Goal: Task Accomplishment & Management: Manage account settings

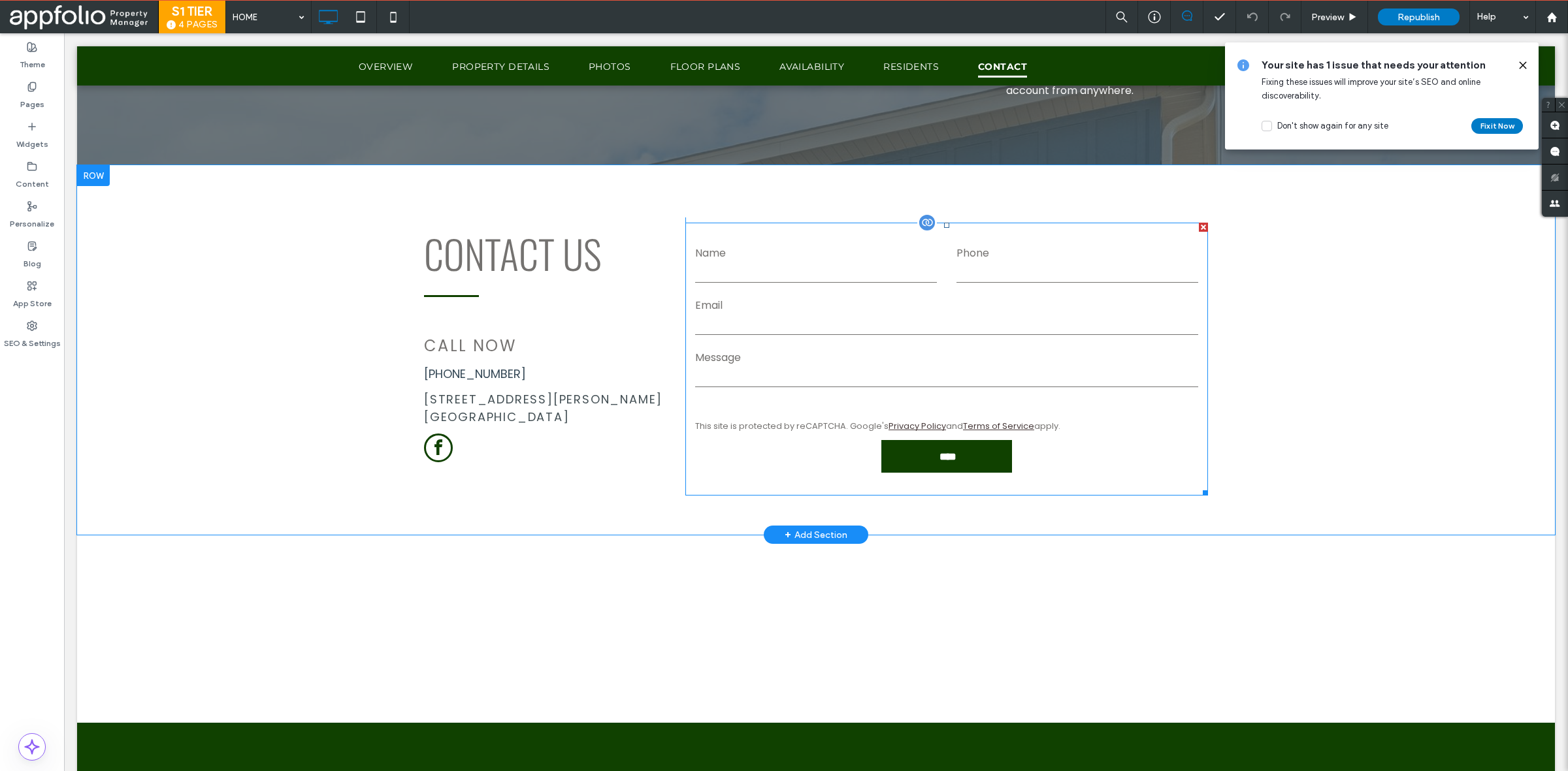
click at [847, 359] on label "Message" at bounding box center [946, 357] width 503 height 16
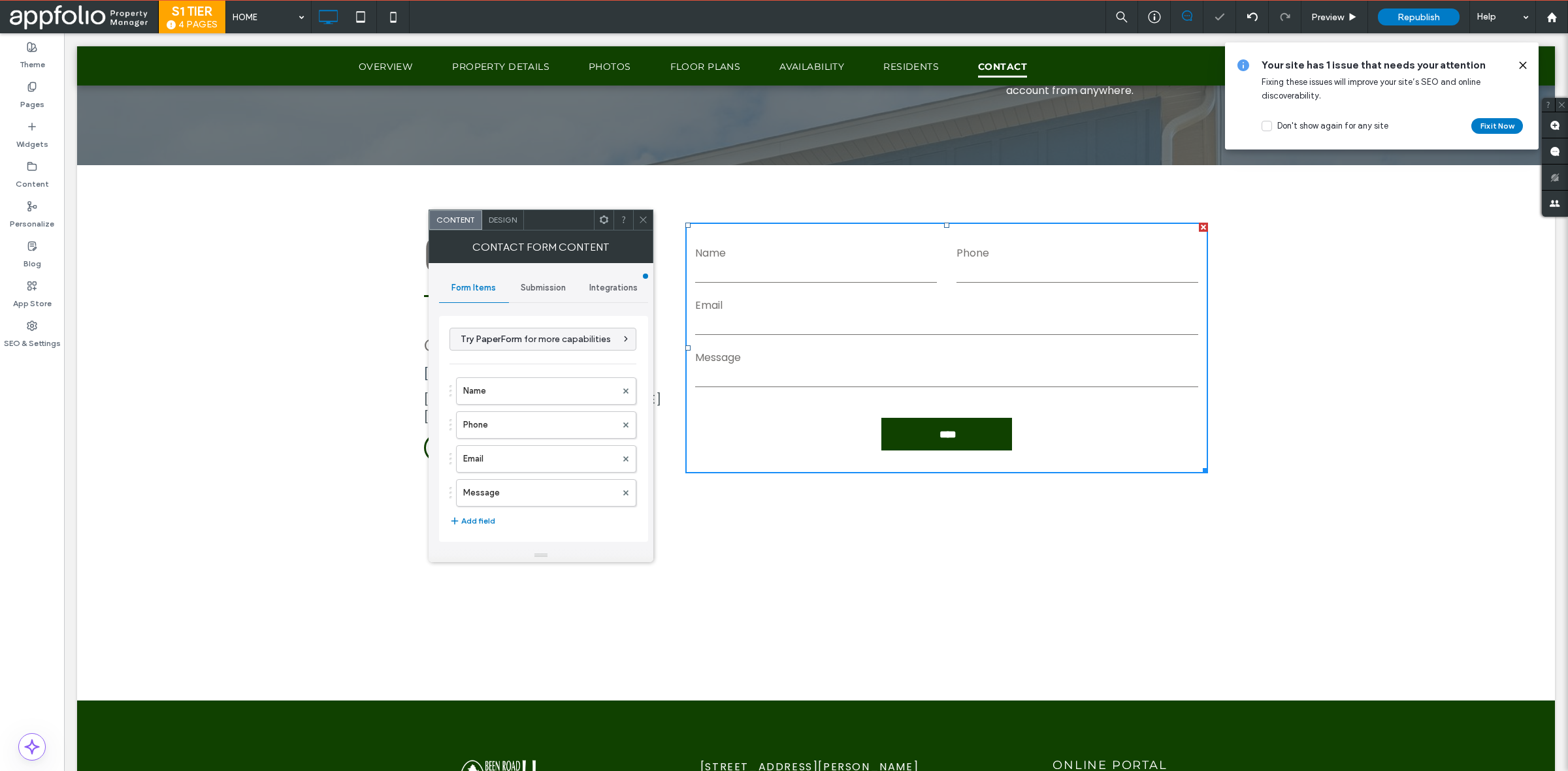
click at [549, 278] on div "Submission" at bounding box center [544, 288] width 70 height 29
click at [491, 351] on label "New submission notification" at bounding box center [543, 349] width 174 height 26
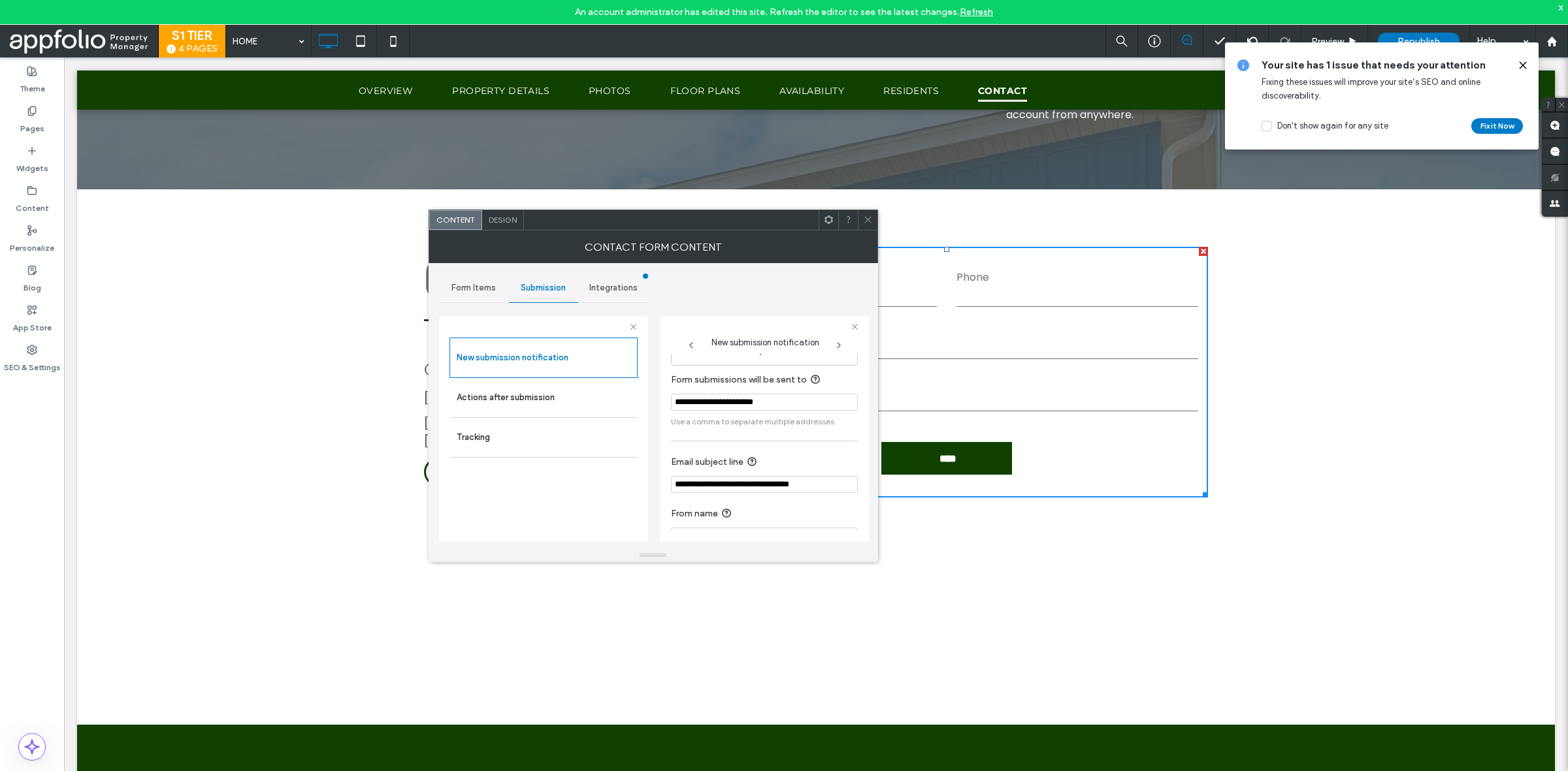
scroll to position [71, 0]
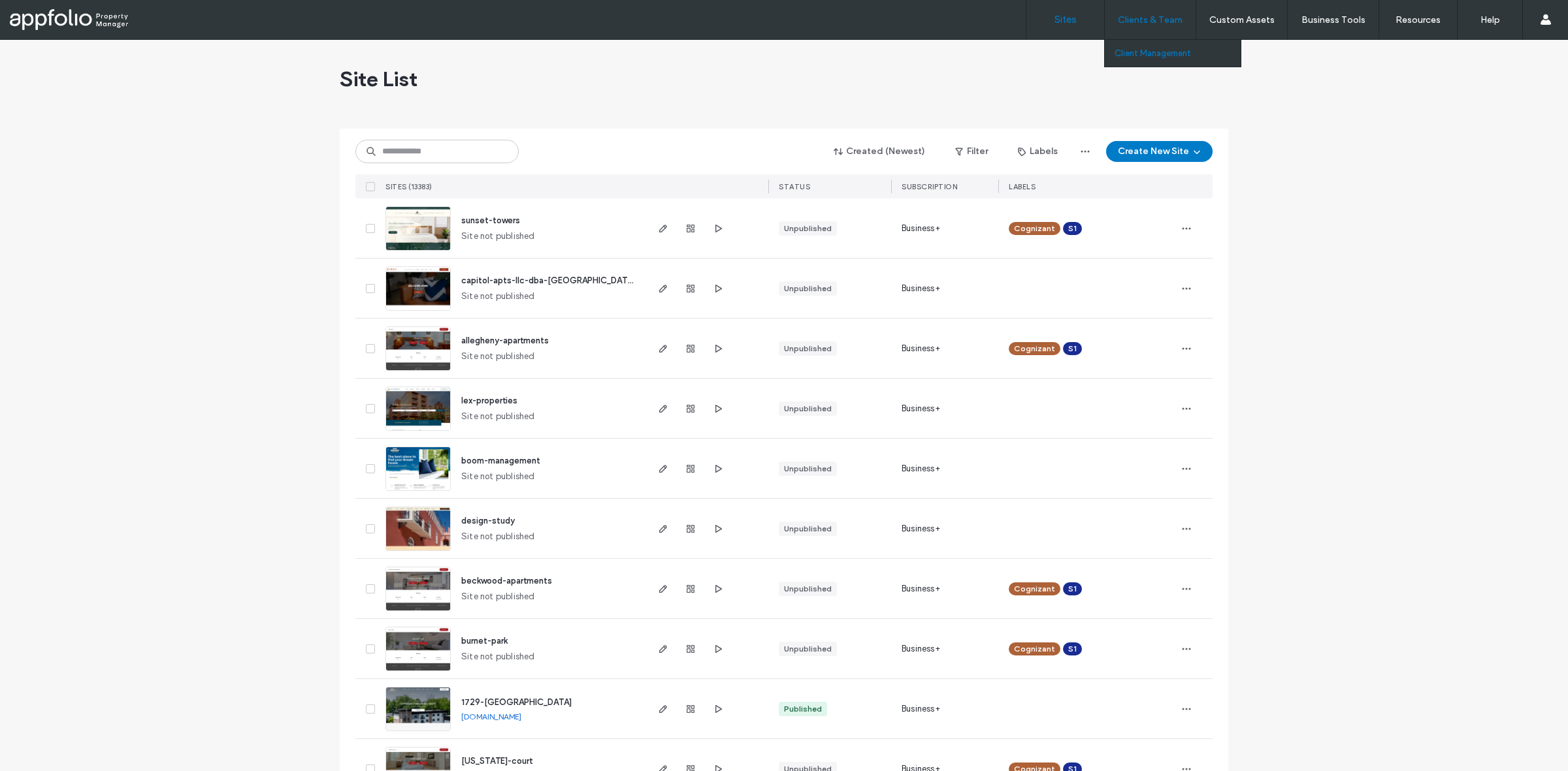
click at [1183, 54] on label "Client Management" at bounding box center [1152, 53] width 76 height 10
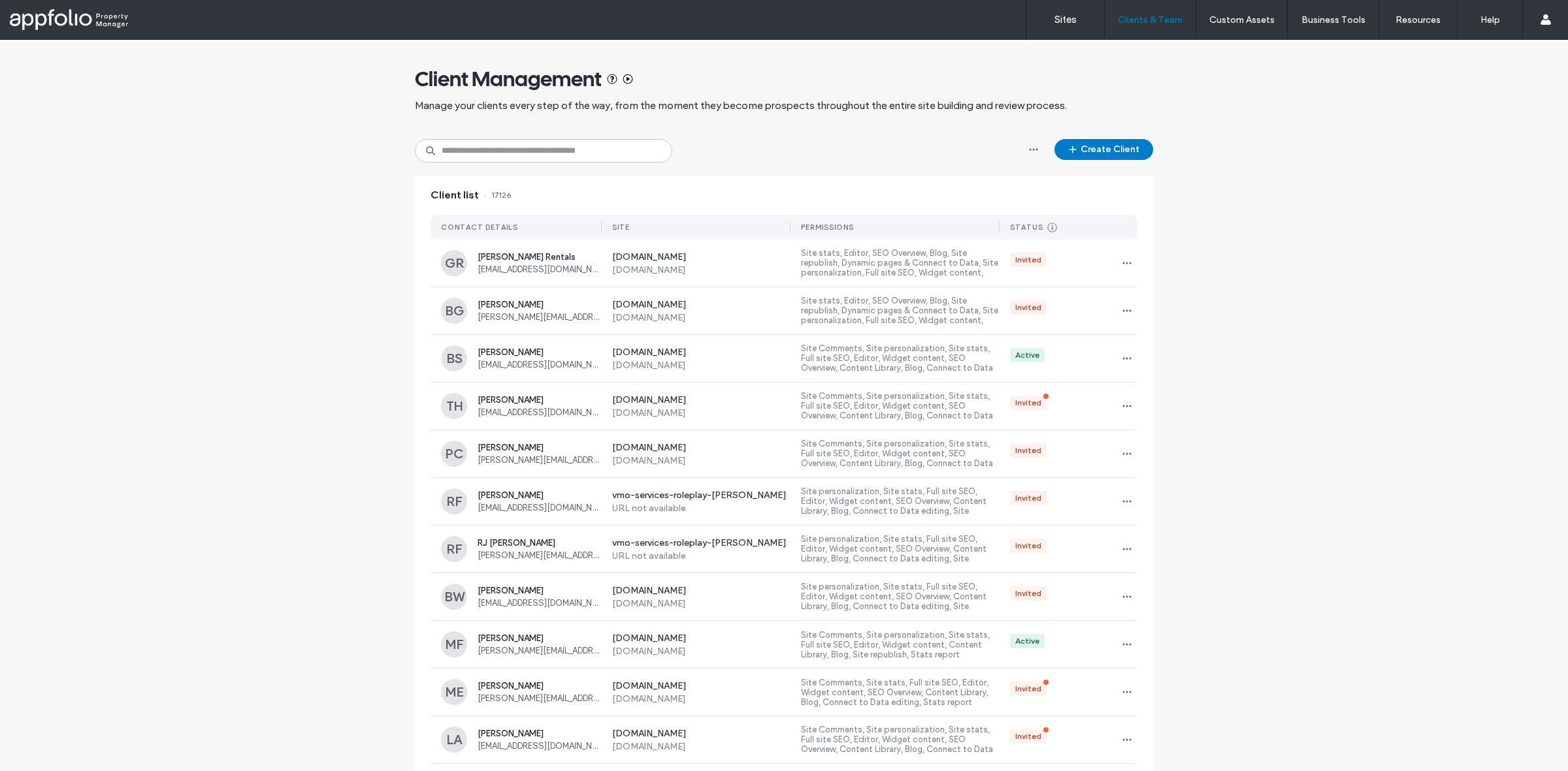
drag, startPoint x: 521, startPoint y: 53, endPoint x: 344, endPoint y: 232, distance: 251.7
click at [344, 232] on div "Client Management Manage your clients every step of the way, from the moment th…" at bounding box center [784, 763] width 1568 height 1448
click at [506, 132] on div "Client Management Manage your clients every step of the way, from the moment th…" at bounding box center [783, 89] width 738 height 100
click at [507, 148] on input at bounding box center [543, 151] width 257 height 24
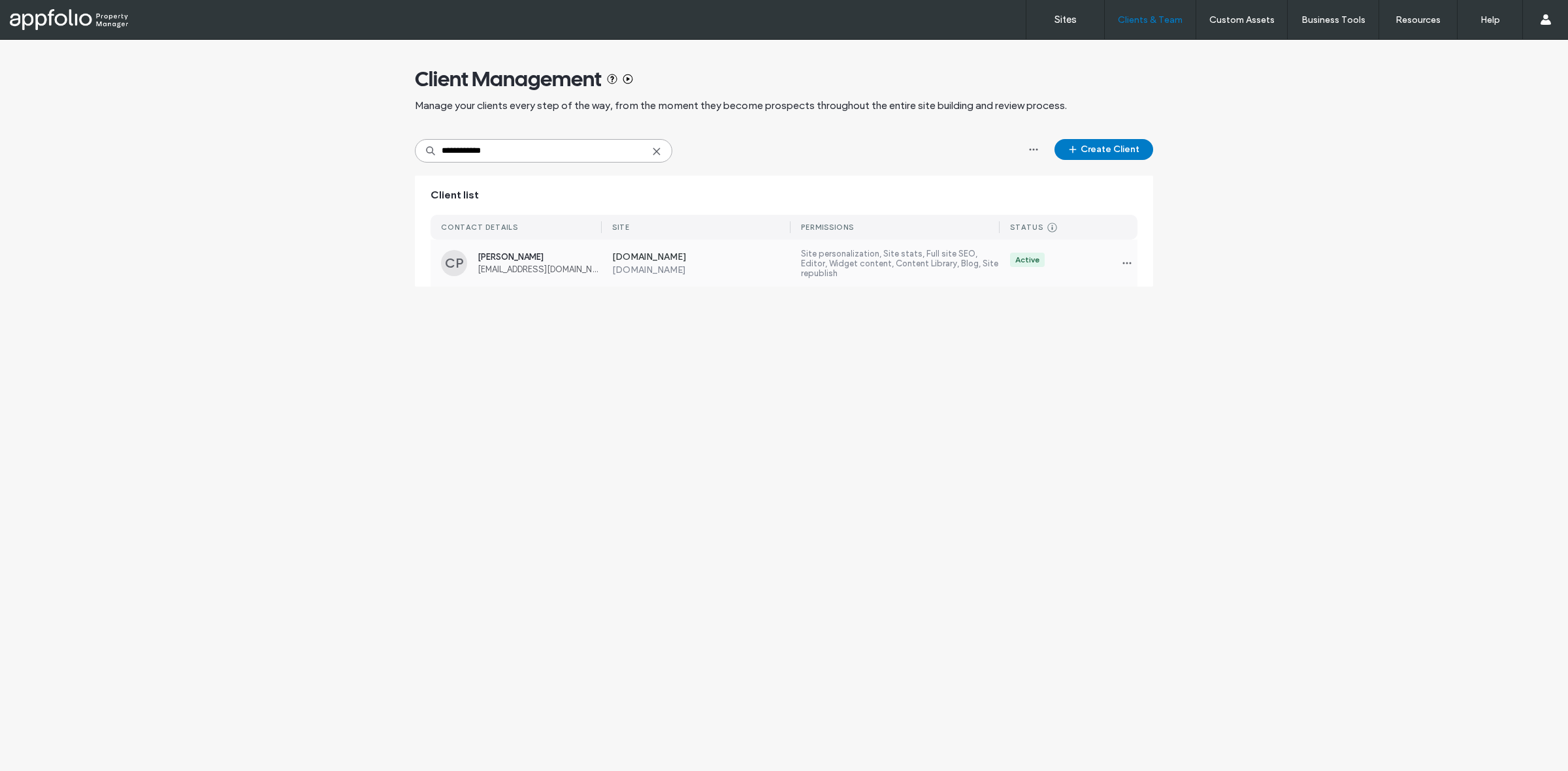
type input "**********"
click at [632, 265] on label "www.arborealmanagement.com" at bounding box center [701, 270] width 179 height 11
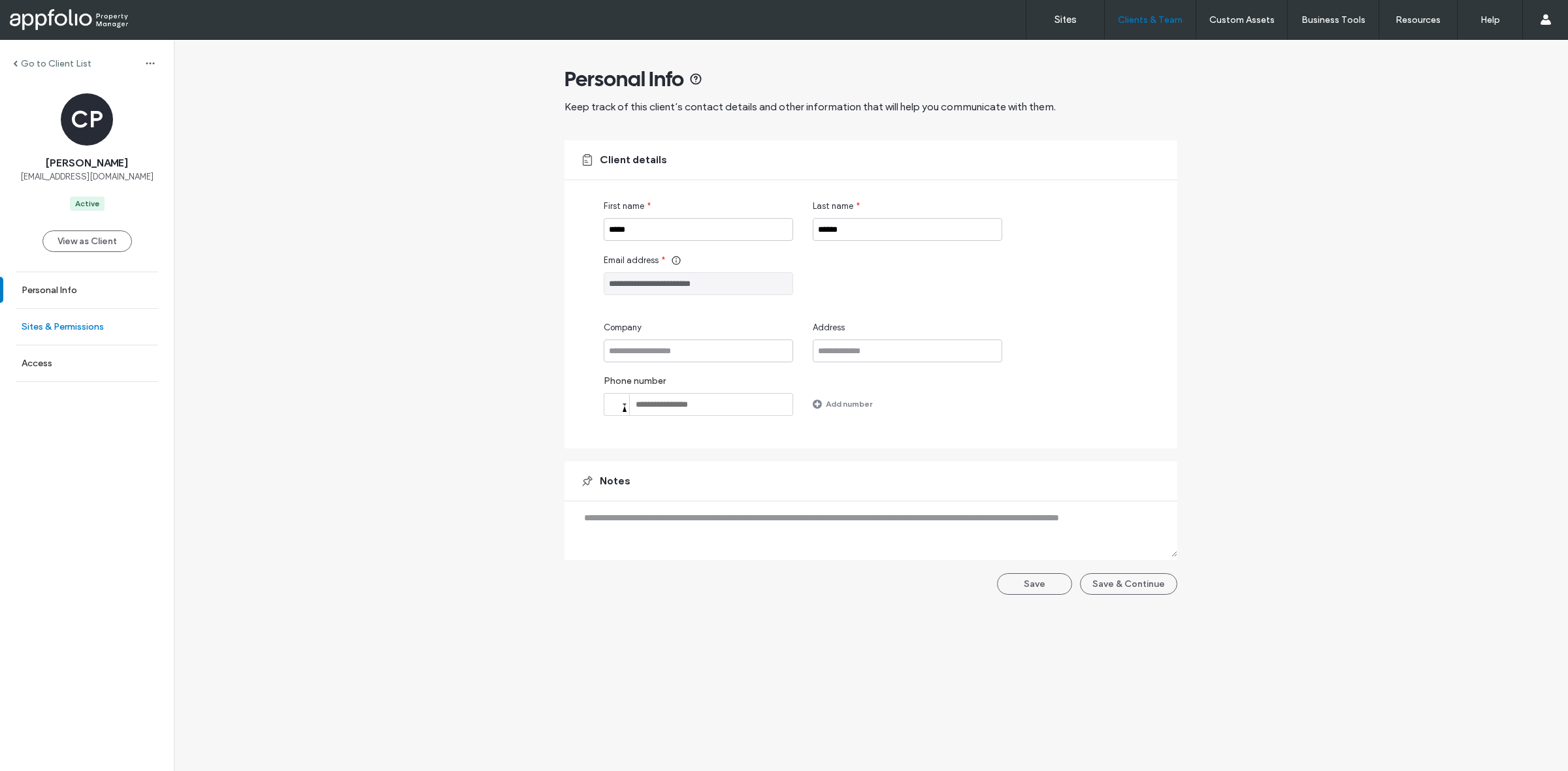
click at [73, 328] on label "Sites & Permissions" at bounding box center [62, 327] width 82 height 11
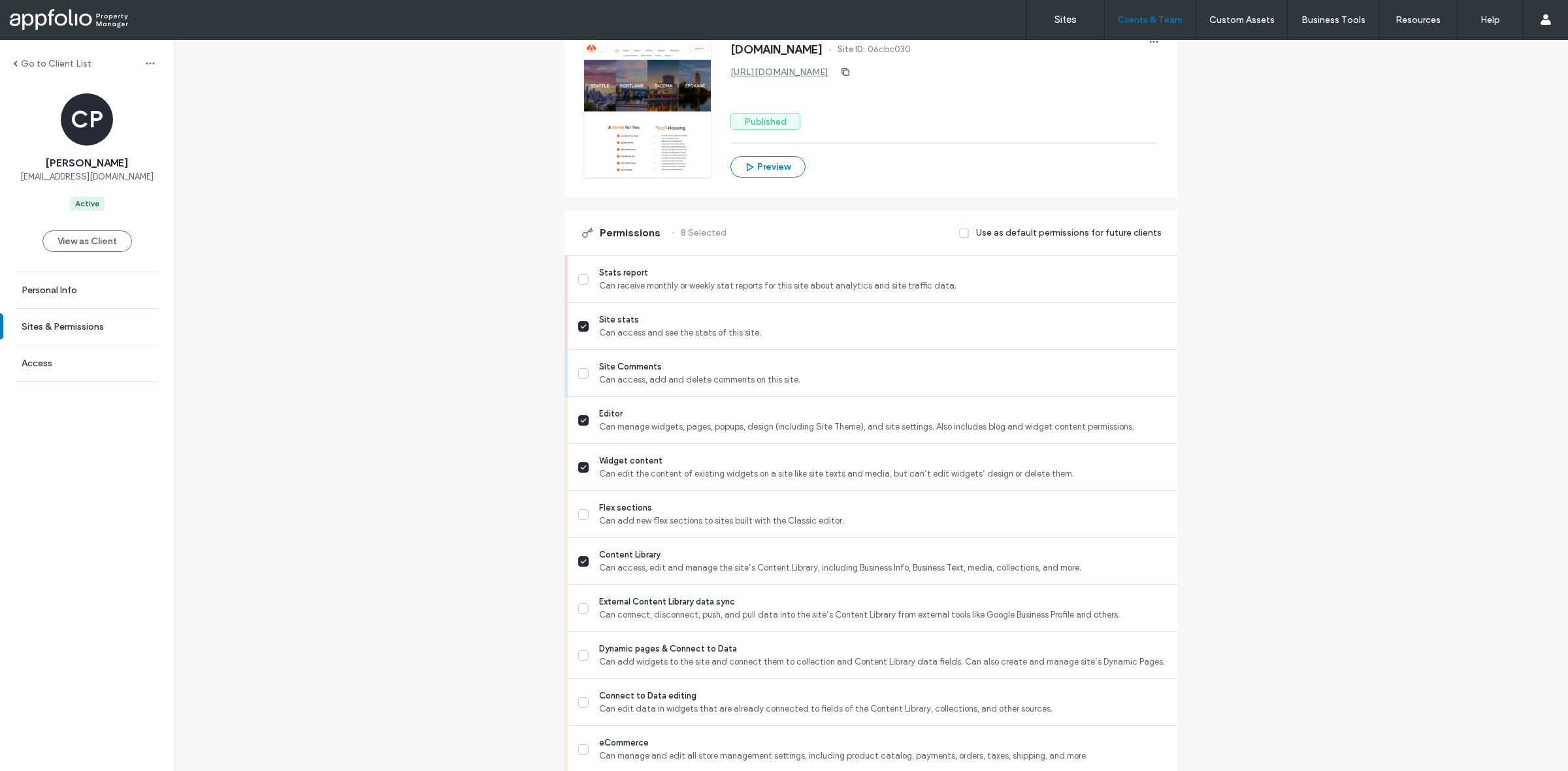
scroll to position [204, 0]
click at [646, 271] on span "Stats report" at bounding box center [883, 272] width 567 height 13
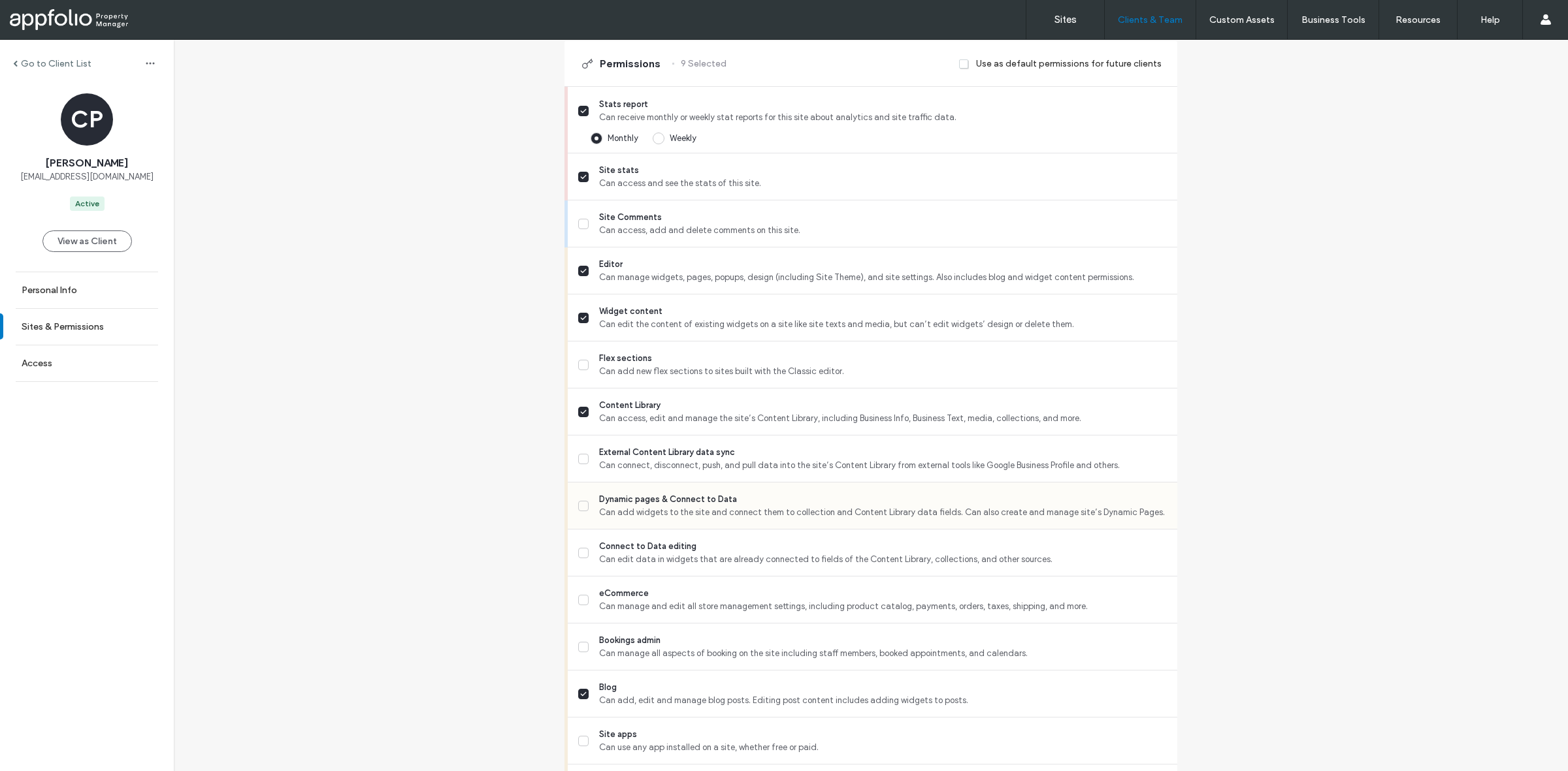
scroll to position [373, 0]
click at [703, 503] on span "Dynamic pages & Connect to Data" at bounding box center [883, 499] width 567 height 13
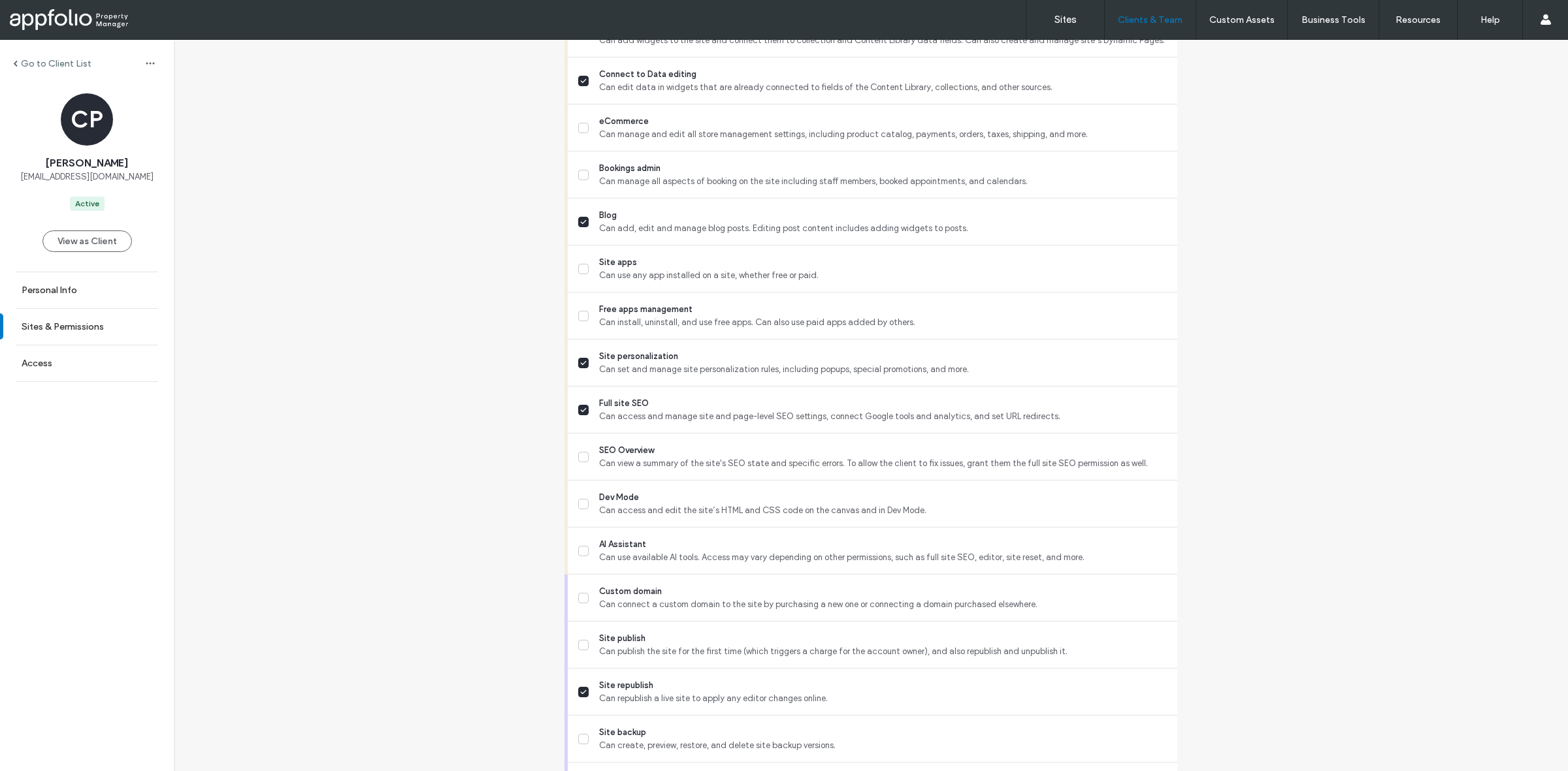
scroll to position [844, 0]
click at [674, 470] on span "Can view a summary of the site's SEO state and specific errors. To allow the cl…" at bounding box center [883, 464] width 567 height 13
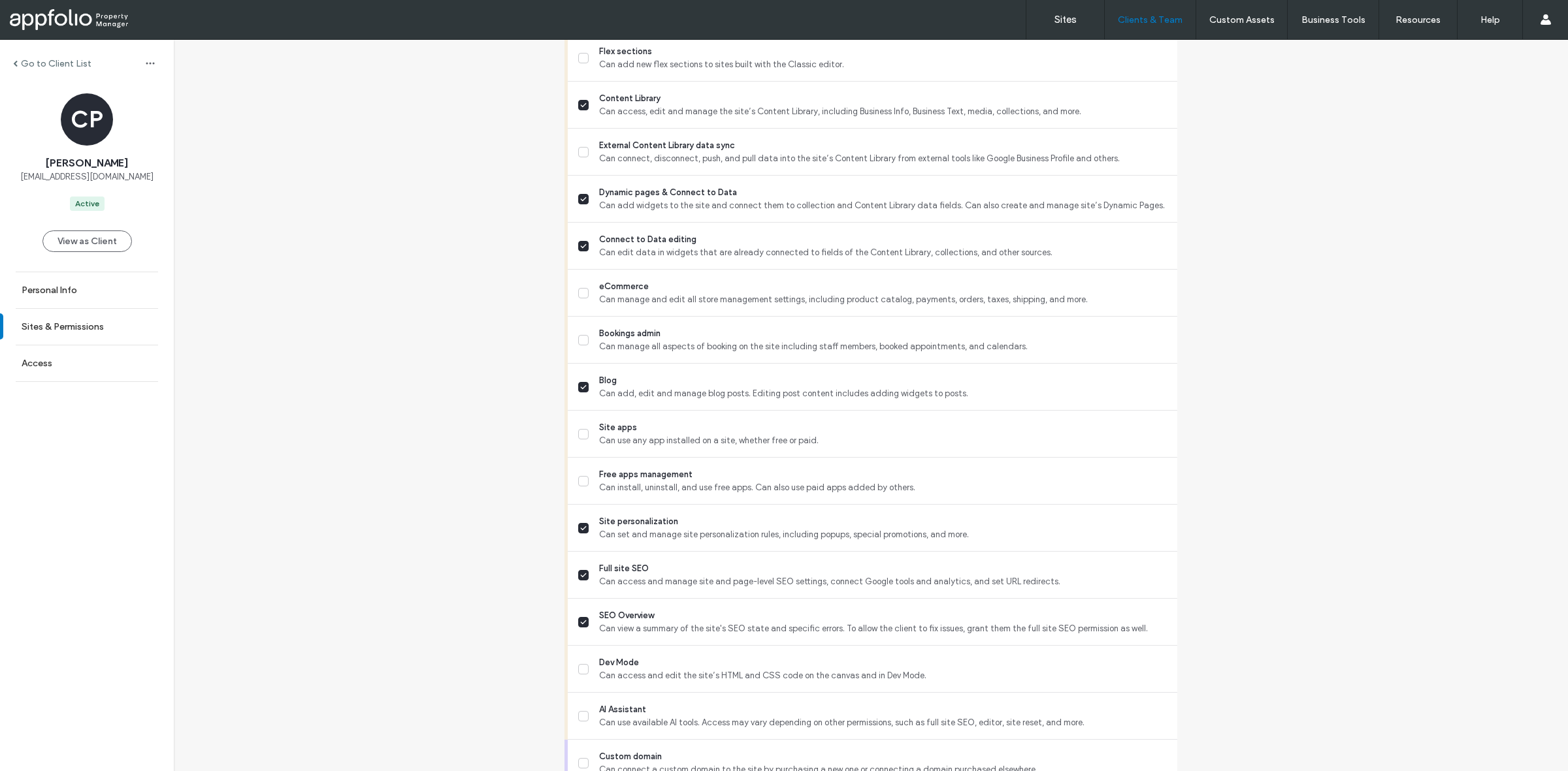
scroll to position [931, 0]
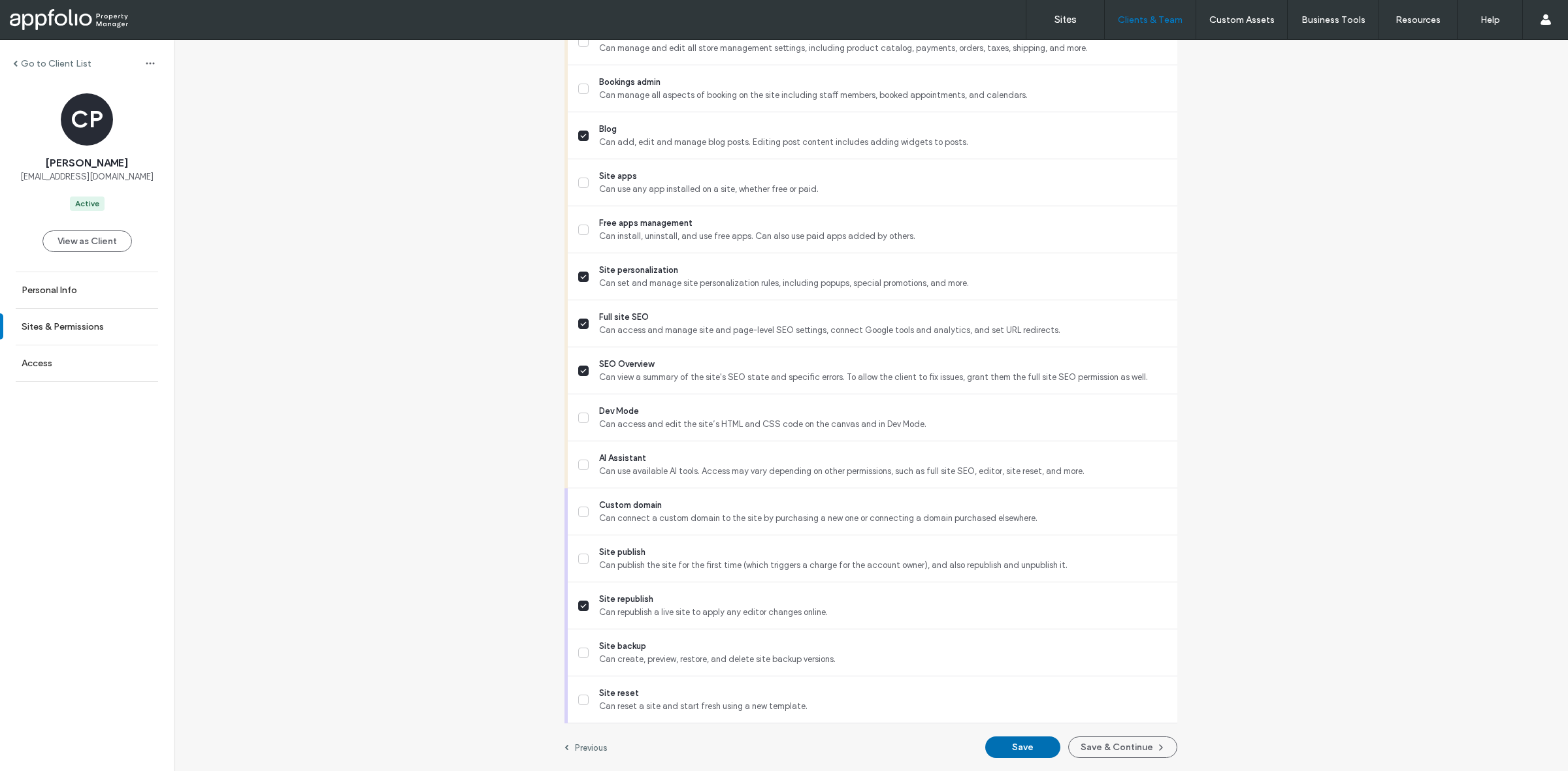
click at [1011, 749] on button "Save" at bounding box center [1022, 747] width 75 height 21
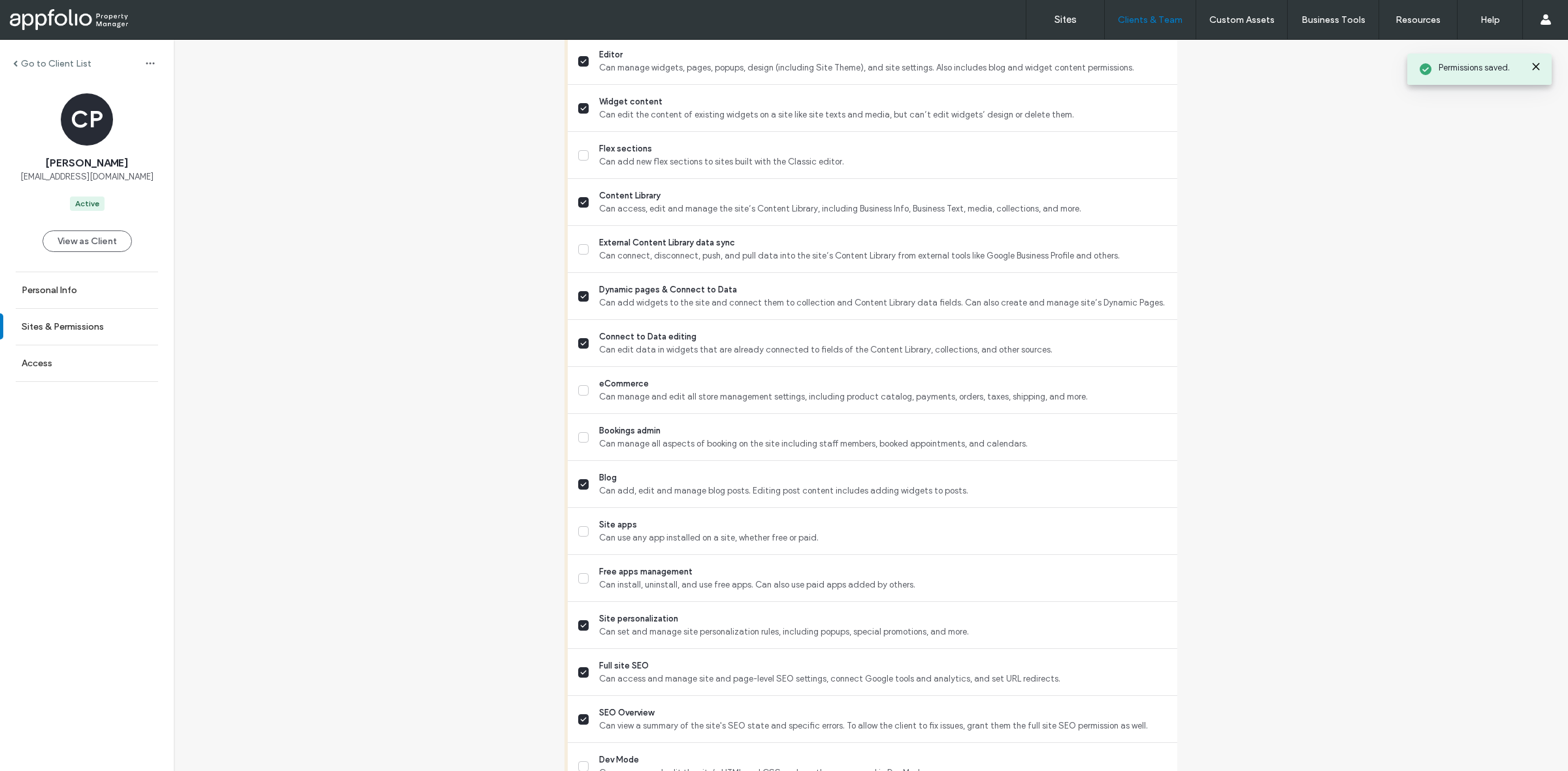
scroll to position [573, 0]
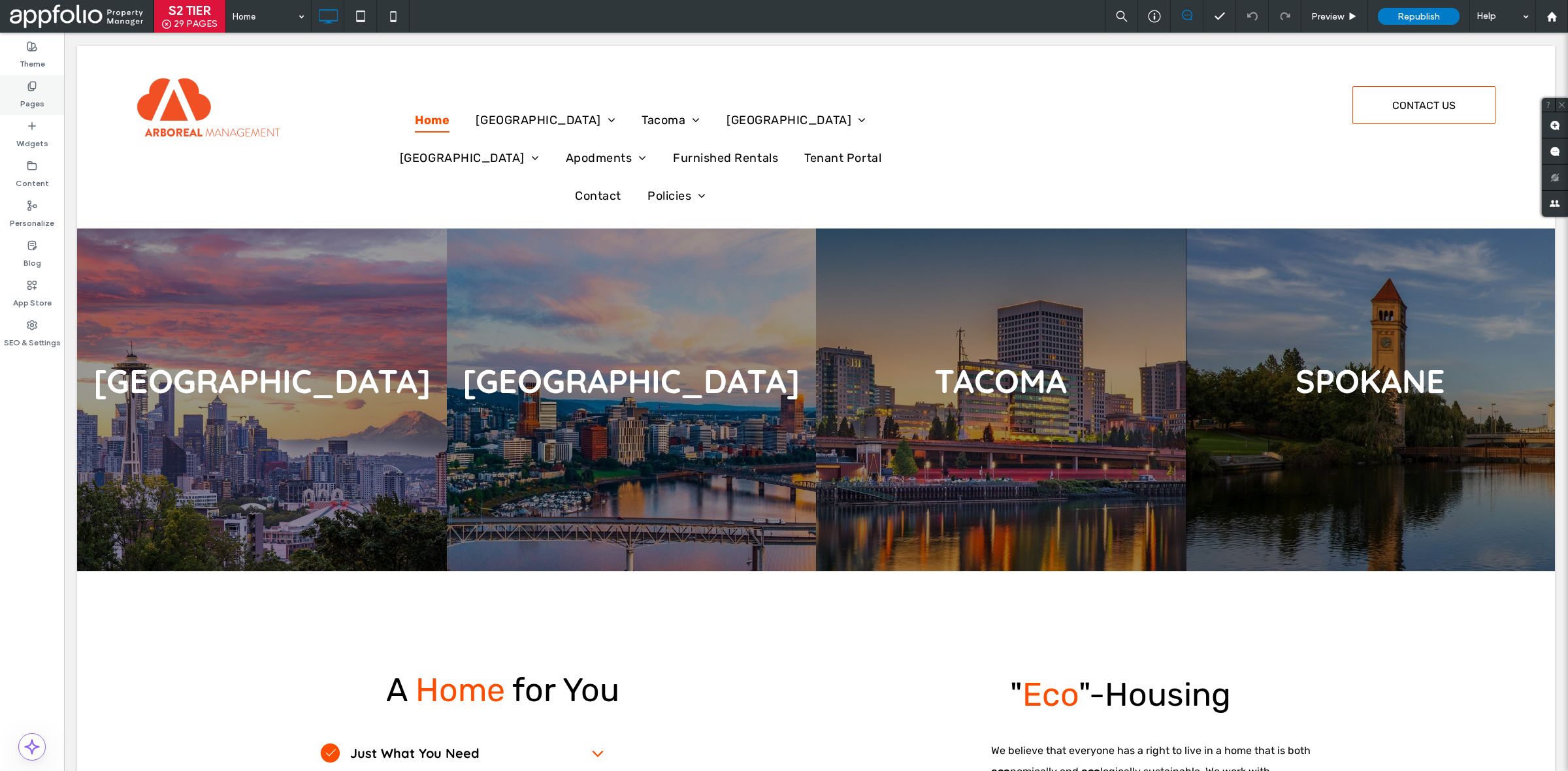
click at [43, 93] on label "Pages" at bounding box center [33, 100] width 24 height 18
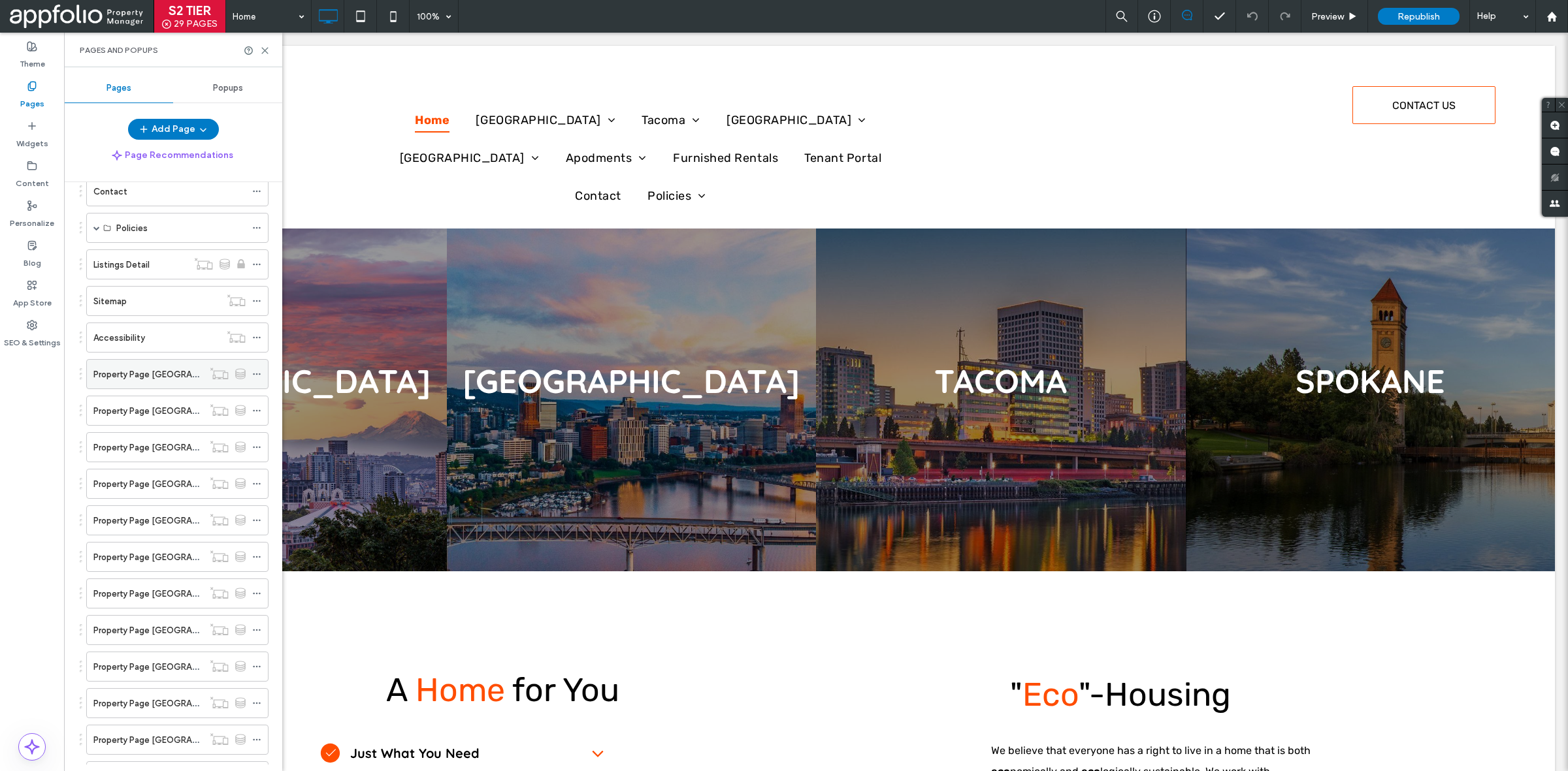
scroll to position [229, 0]
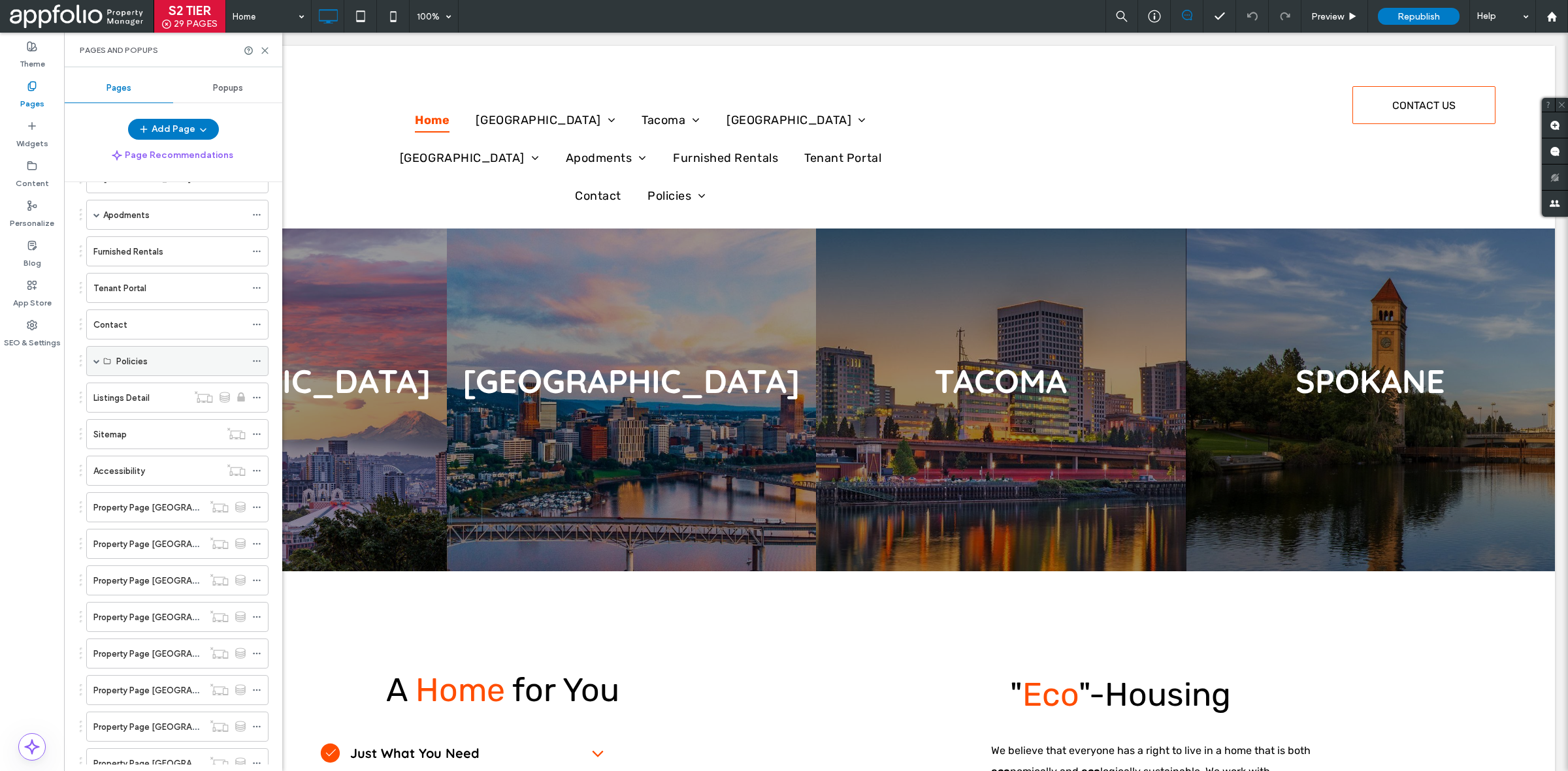
click at [98, 363] on span at bounding box center [97, 361] width 7 height 7
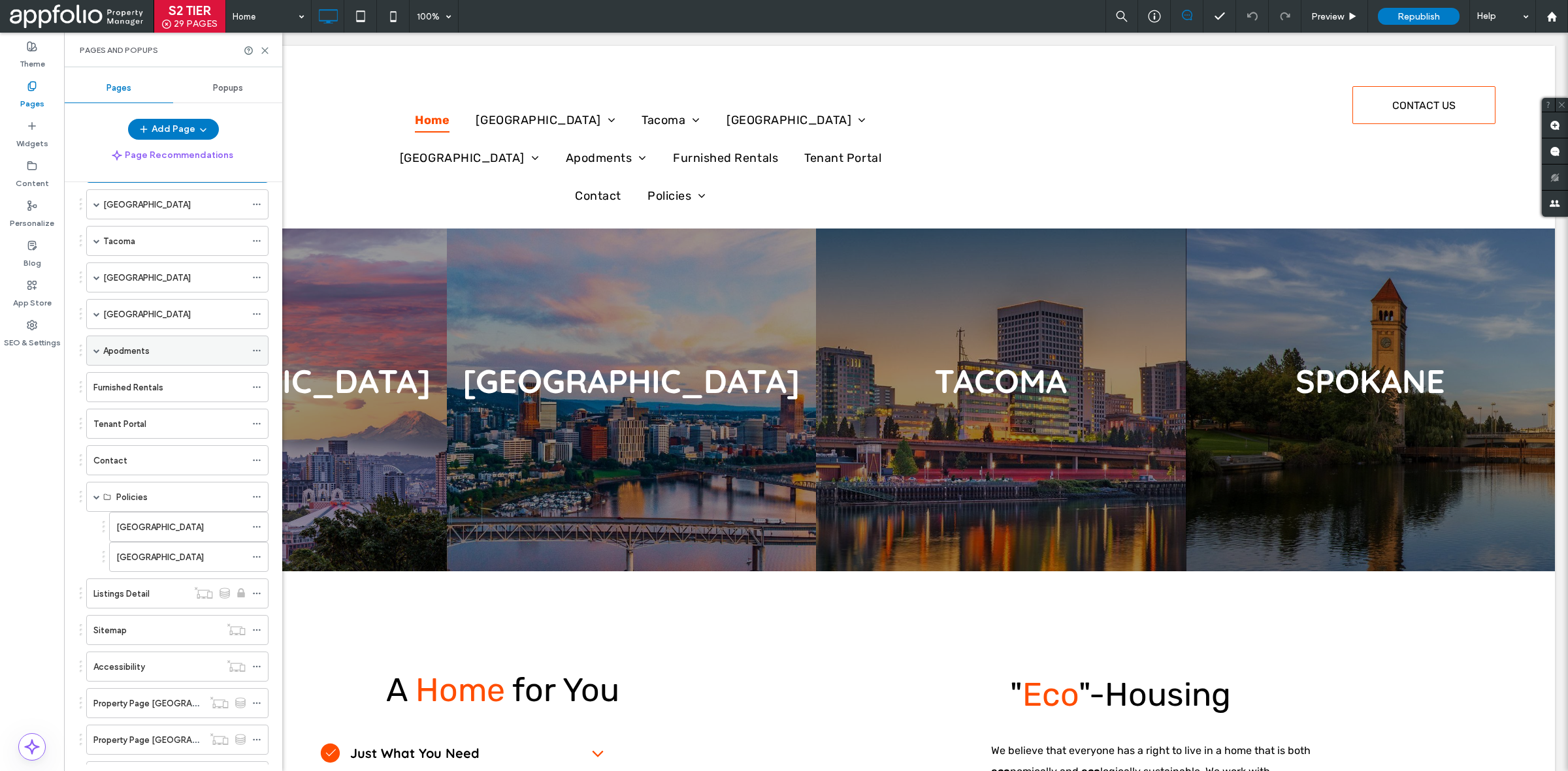
scroll to position [0, 0]
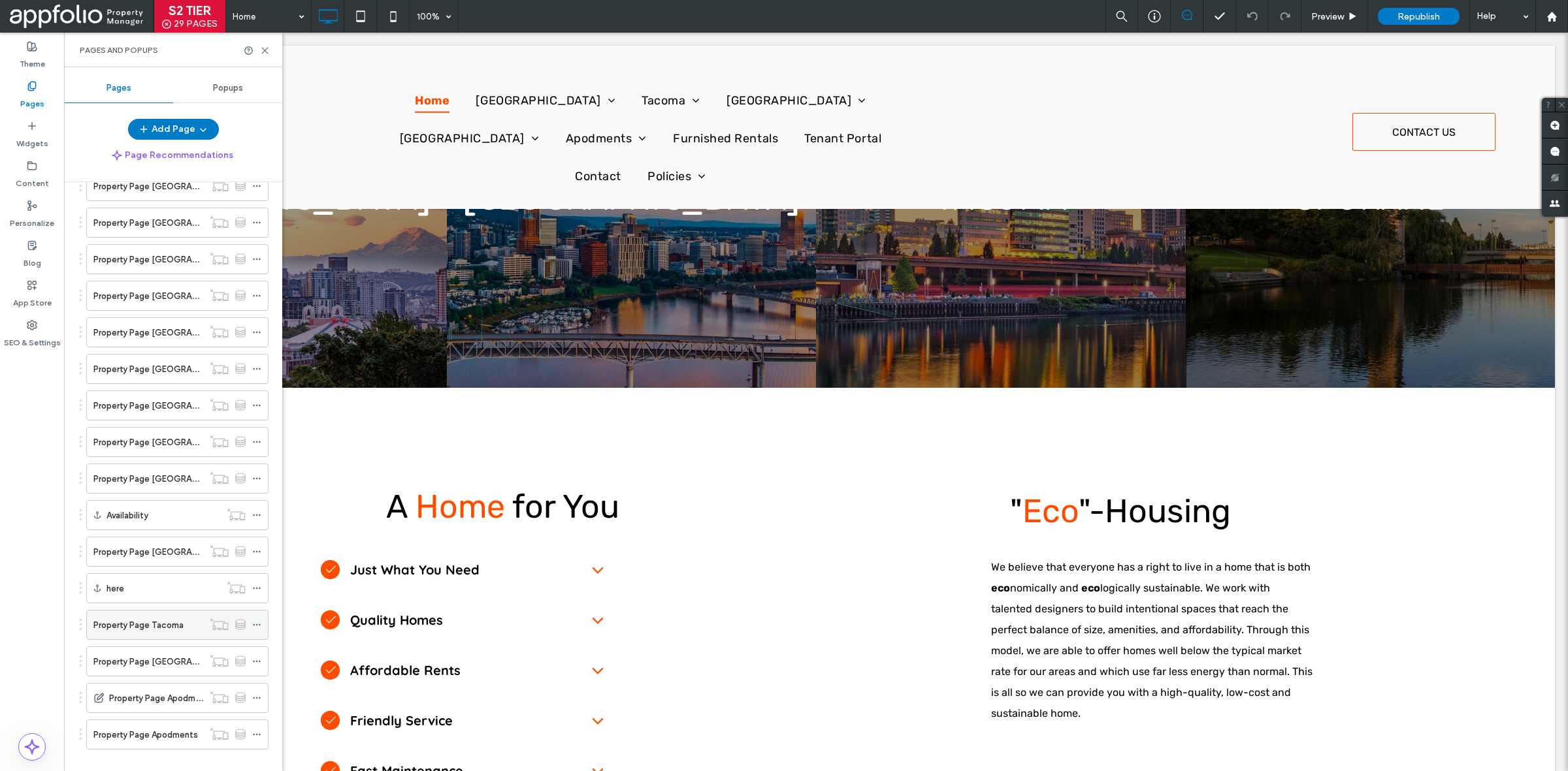
scroll to position [687, 0]
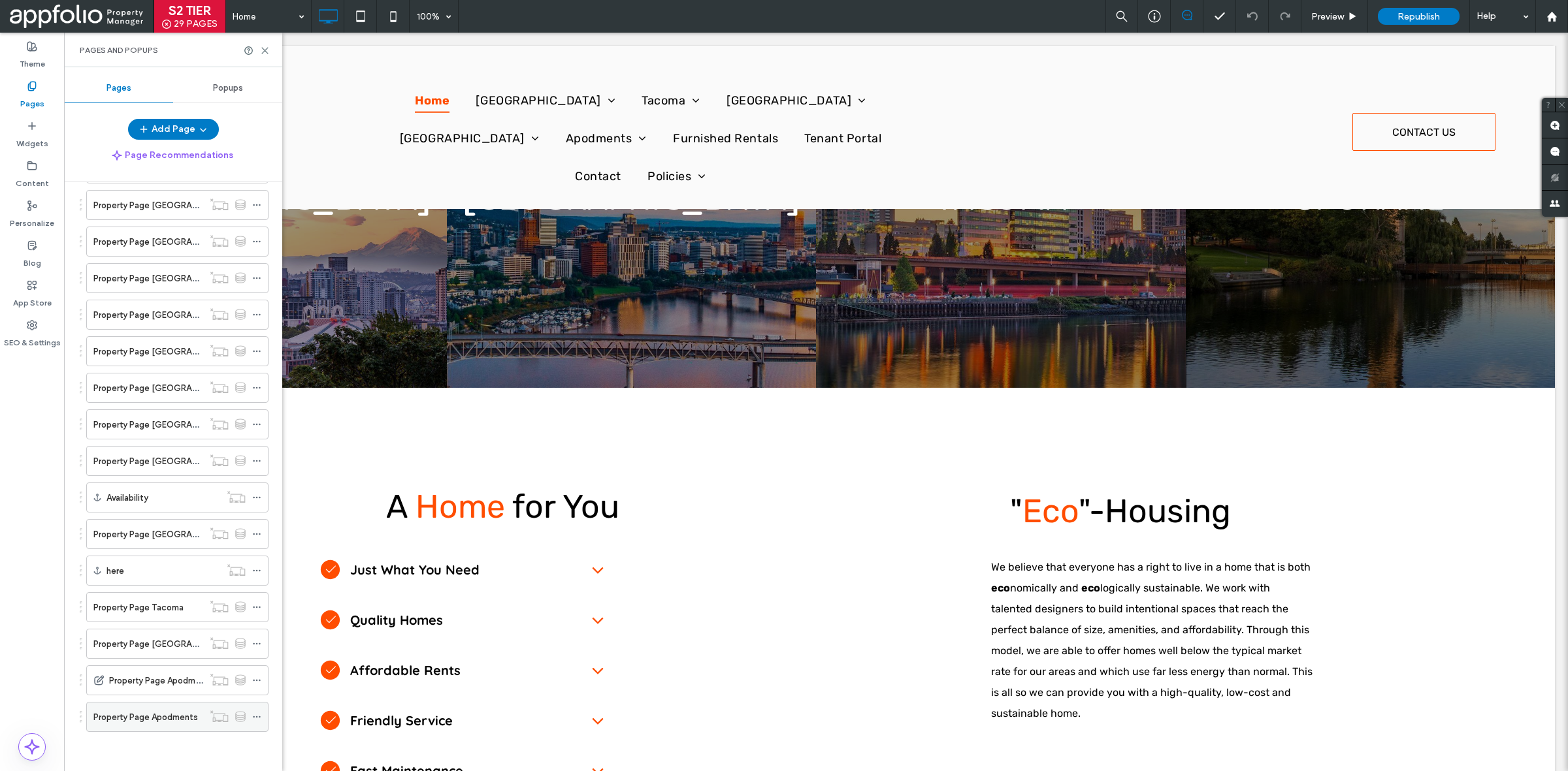
click at [173, 717] on label "Property Page Apodments" at bounding box center [145, 718] width 104 height 23
click at [262, 47] on icon at bounding box center [265, 50] width 10 height 10
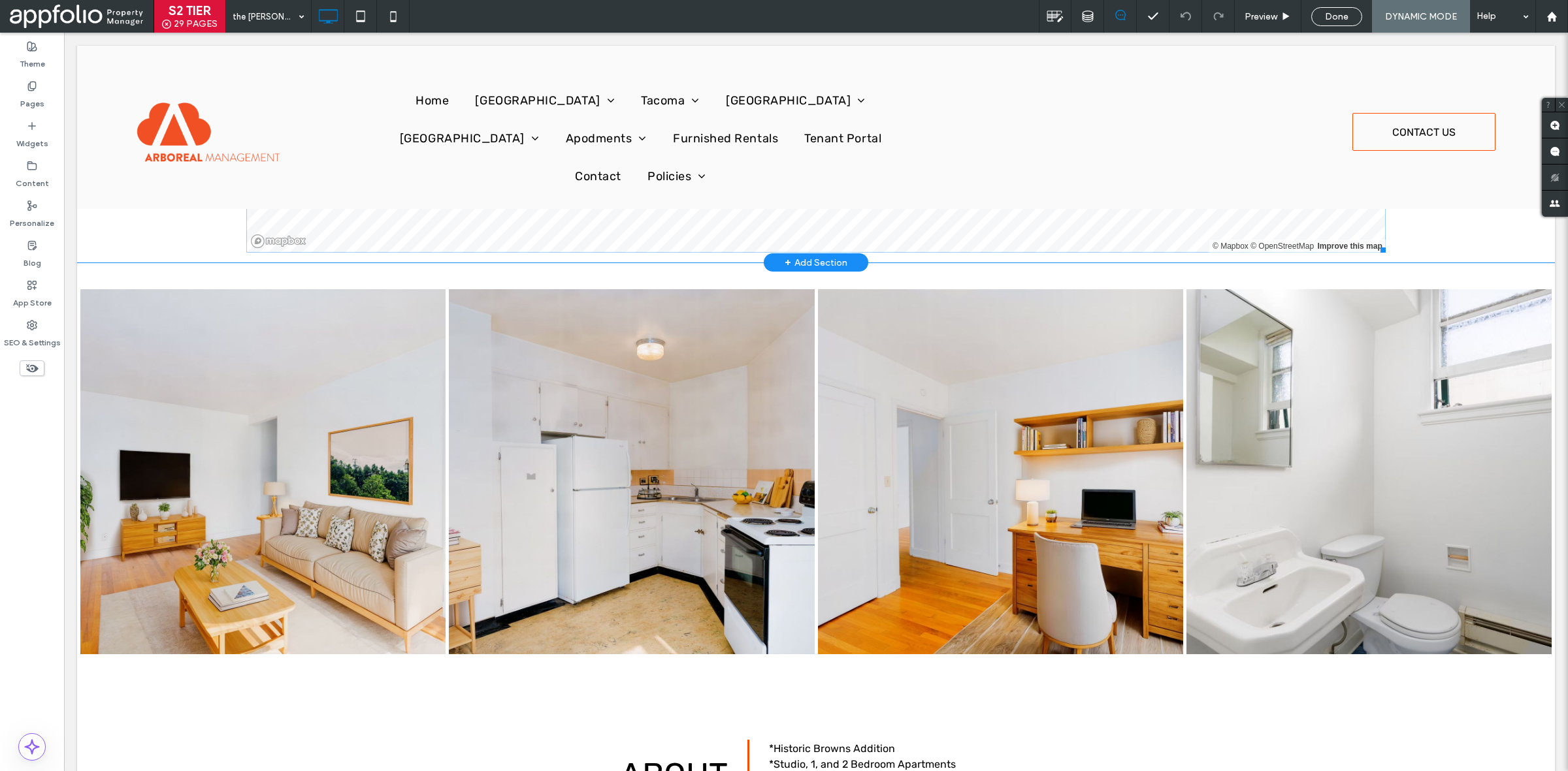
scroll to position [693, 0]
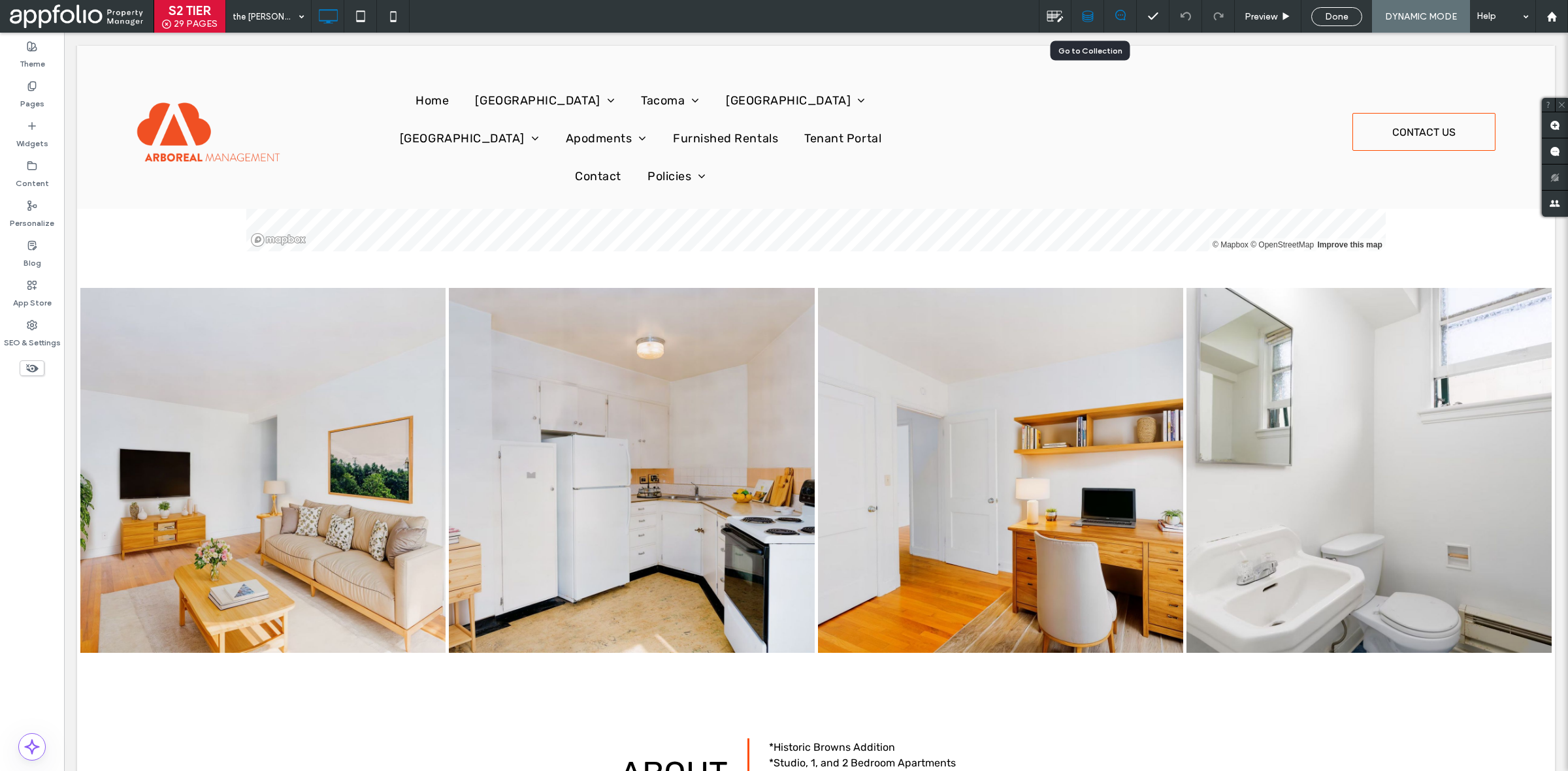
click at [1086, 17] on icon at bounding box center [1087, 16] width 11 height 11
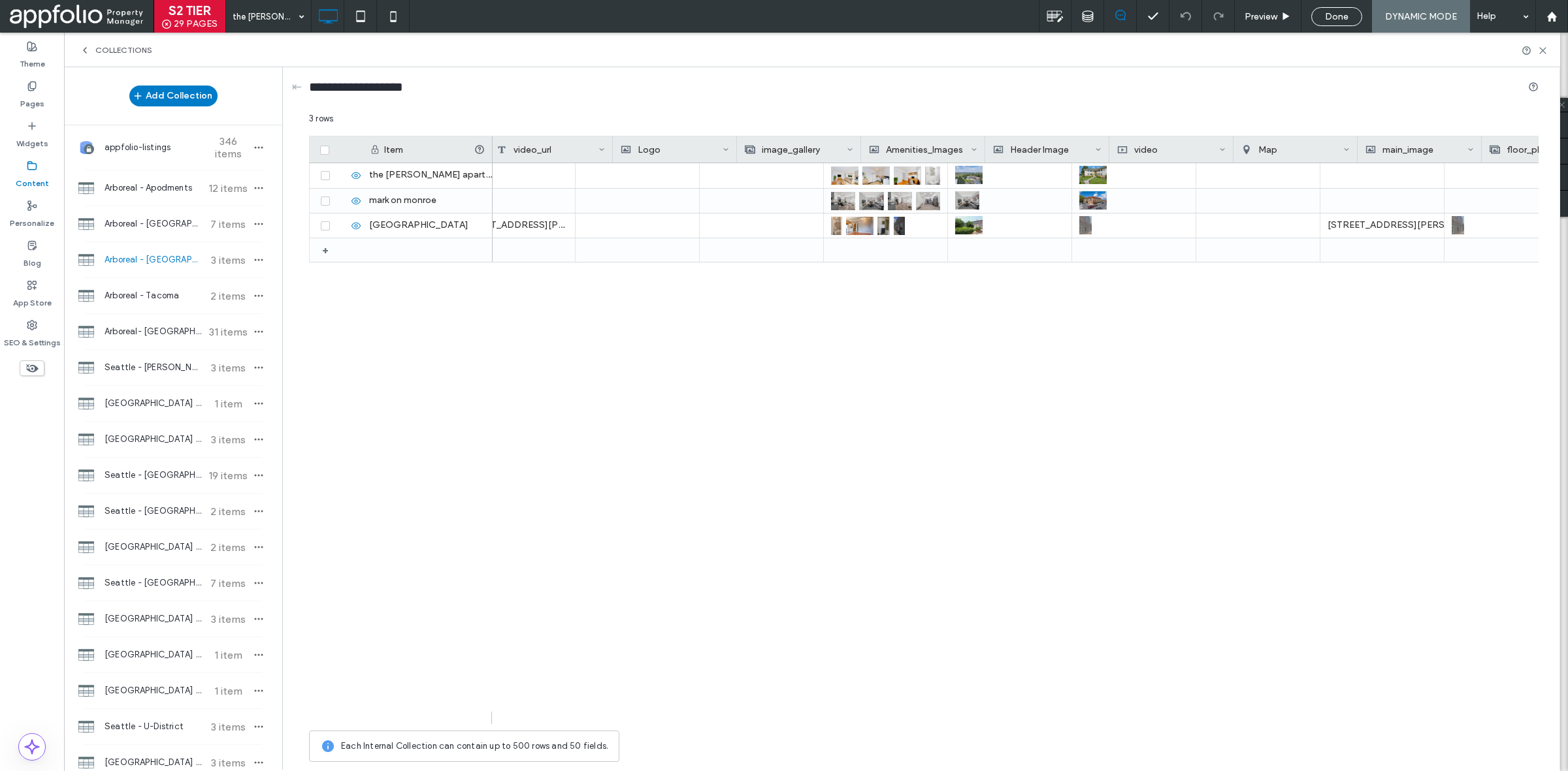
scroll to position [0, 729]
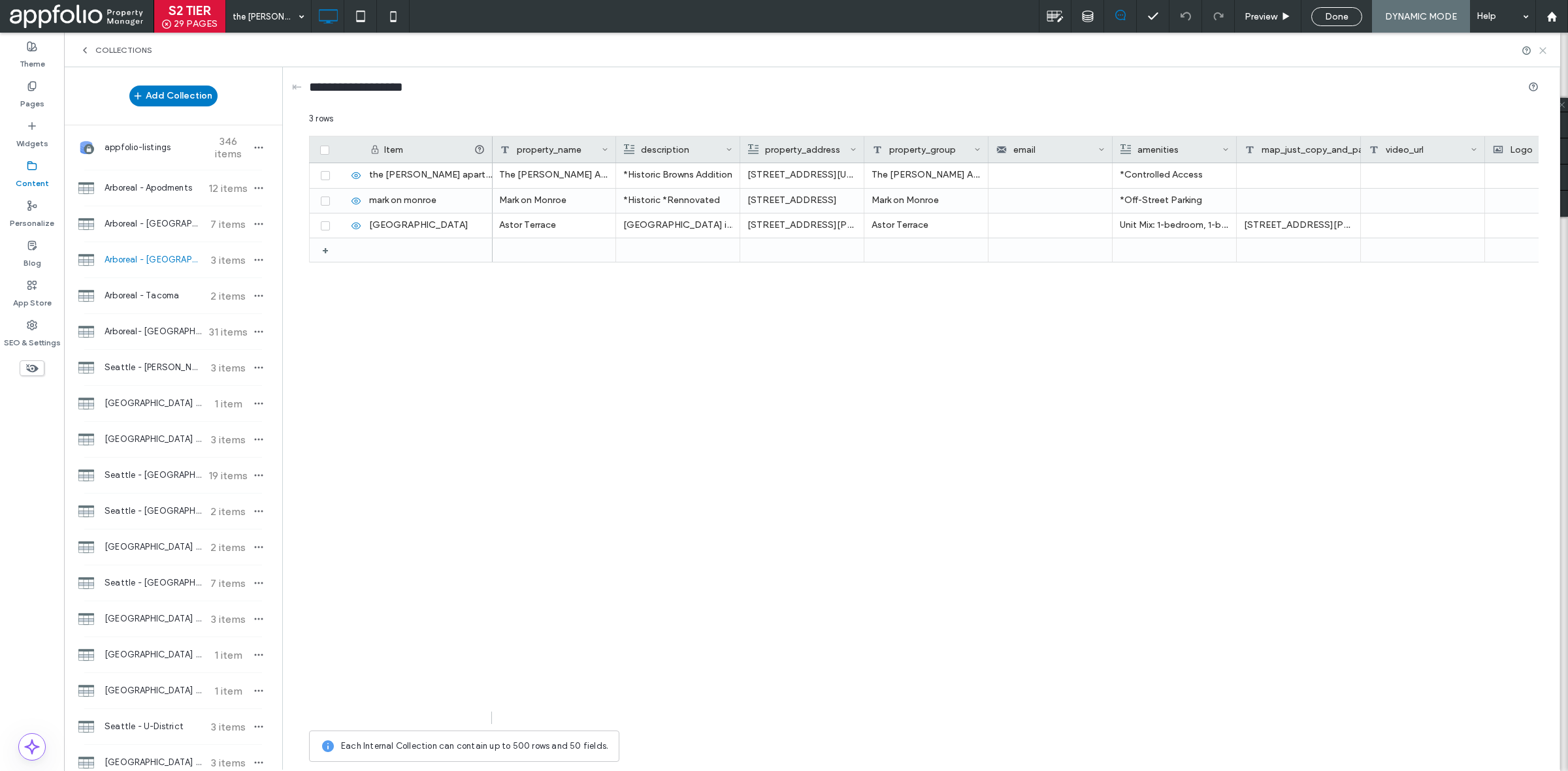
click at [1543, 52] on icon at bounding box center [1542, 50] width 10 height 10
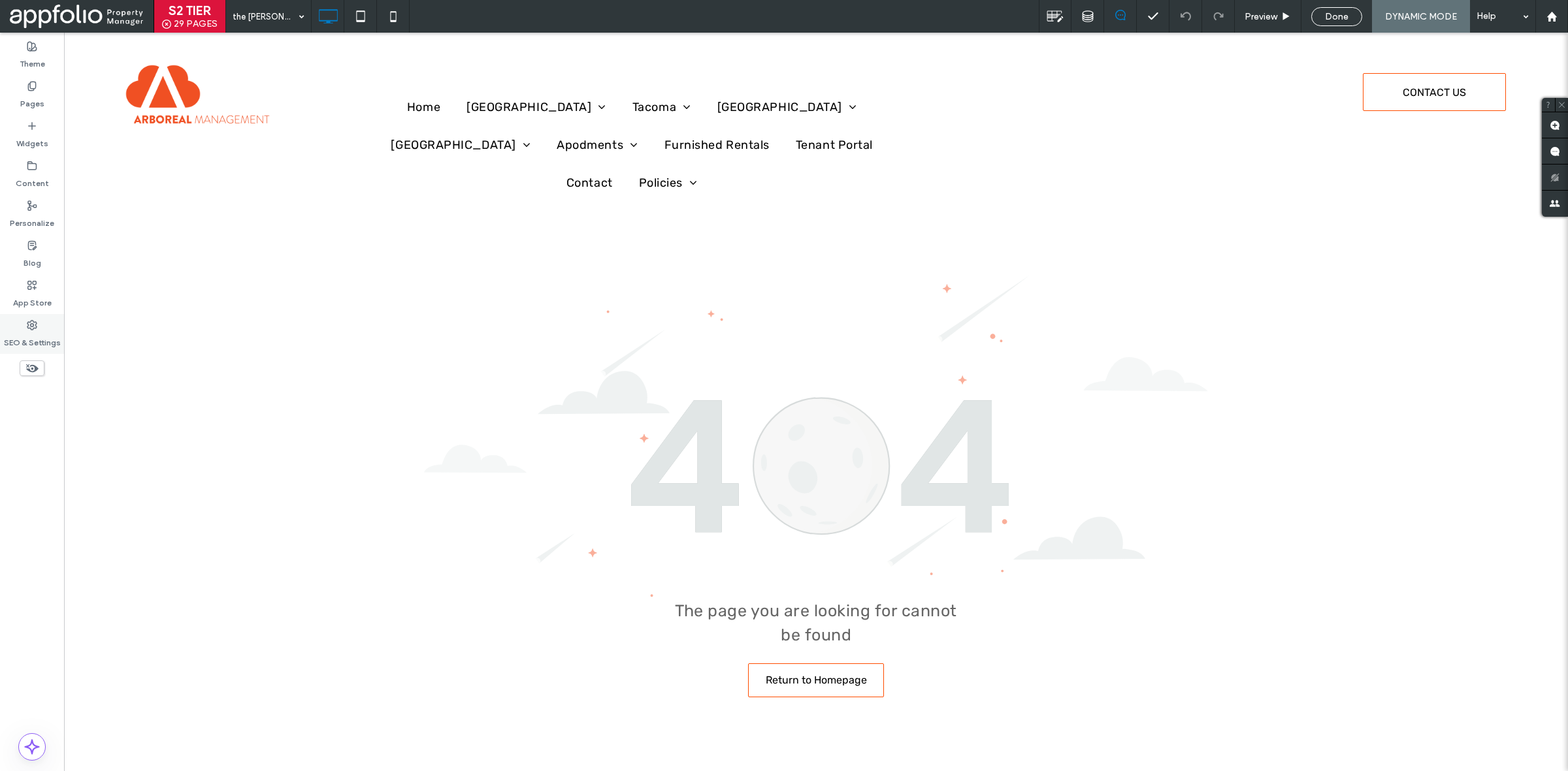
click at [40, 326] on div "SEO & Settings" at bounding box center [32, 334] width 64 height 40
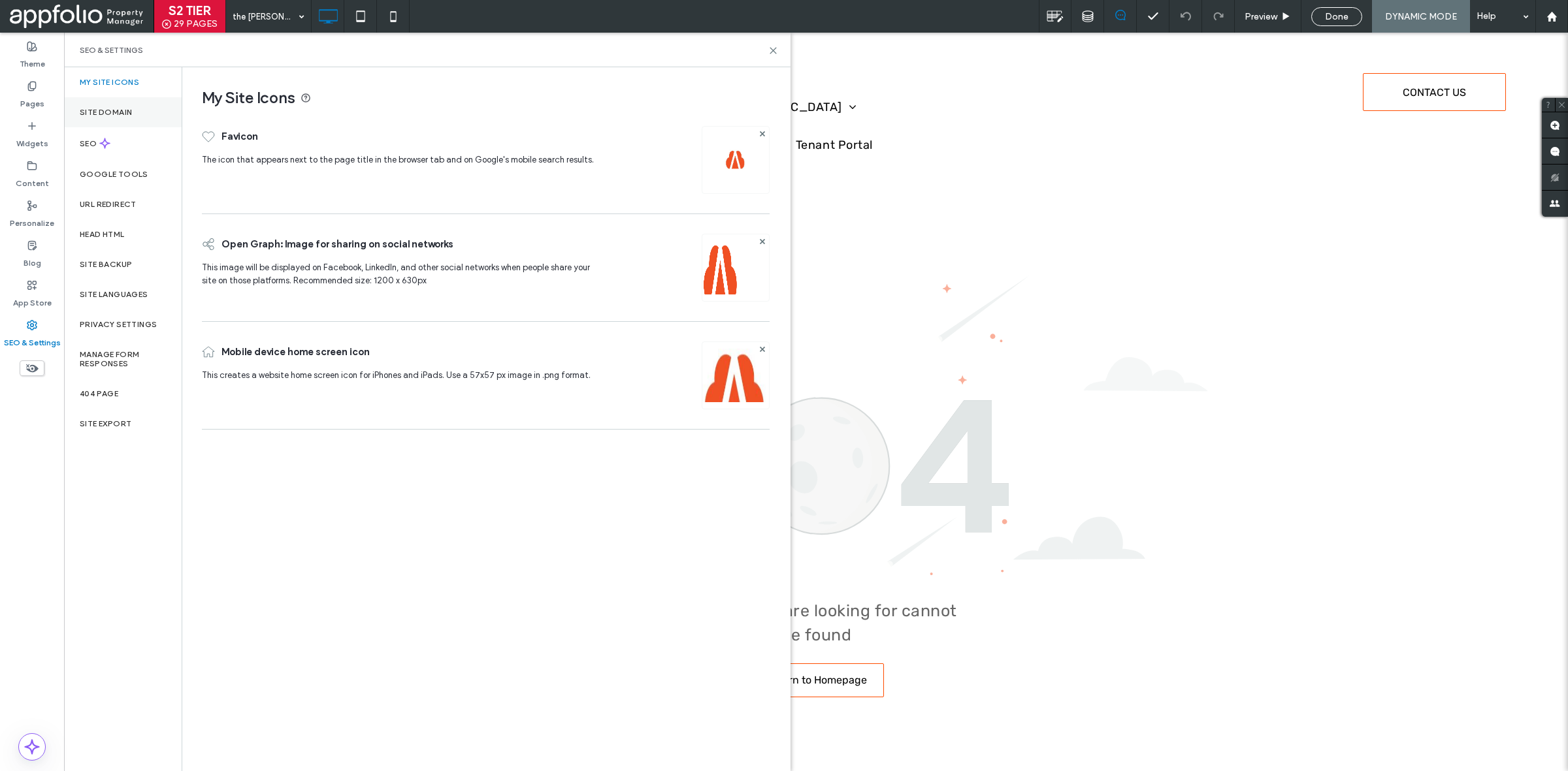
click at [121, 125] on div "Site Domain" at bounding box center [122, 113] width 118 height 30
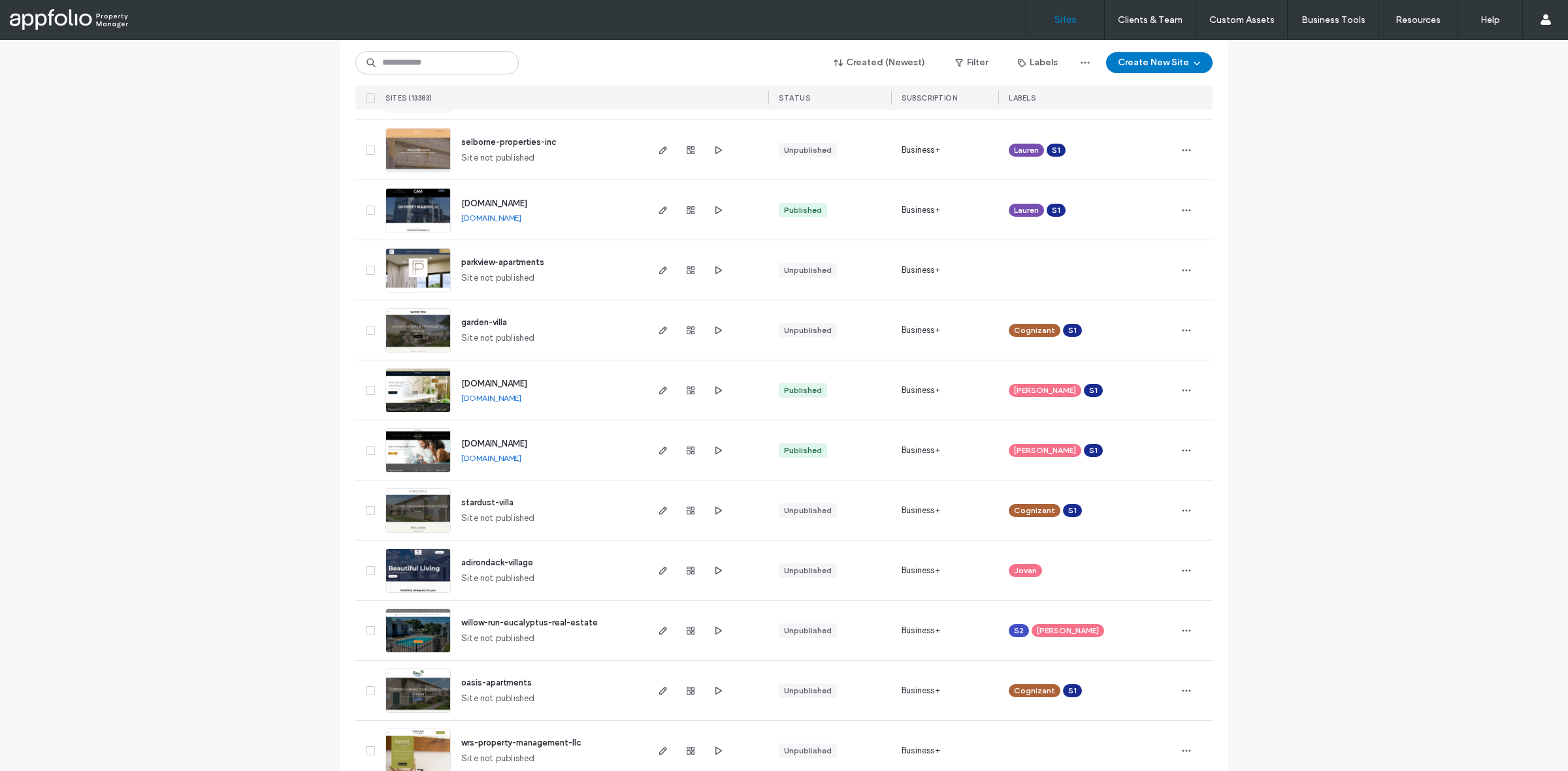
scroll to position [3899, 0]
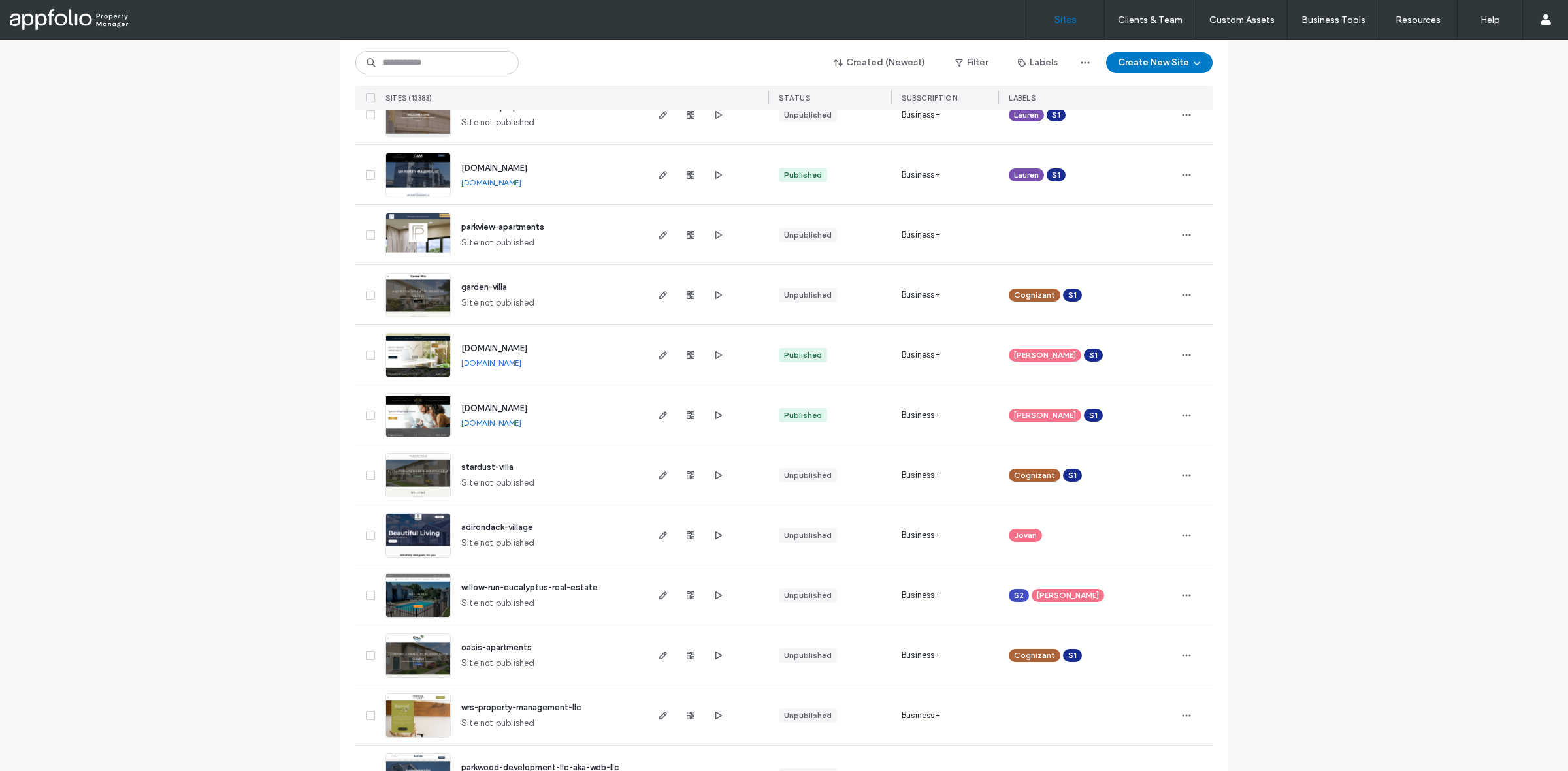
click at [527, 410] on span "[DOMAIN_NAME]" at bounding box center [494, 408] width 66 height 10
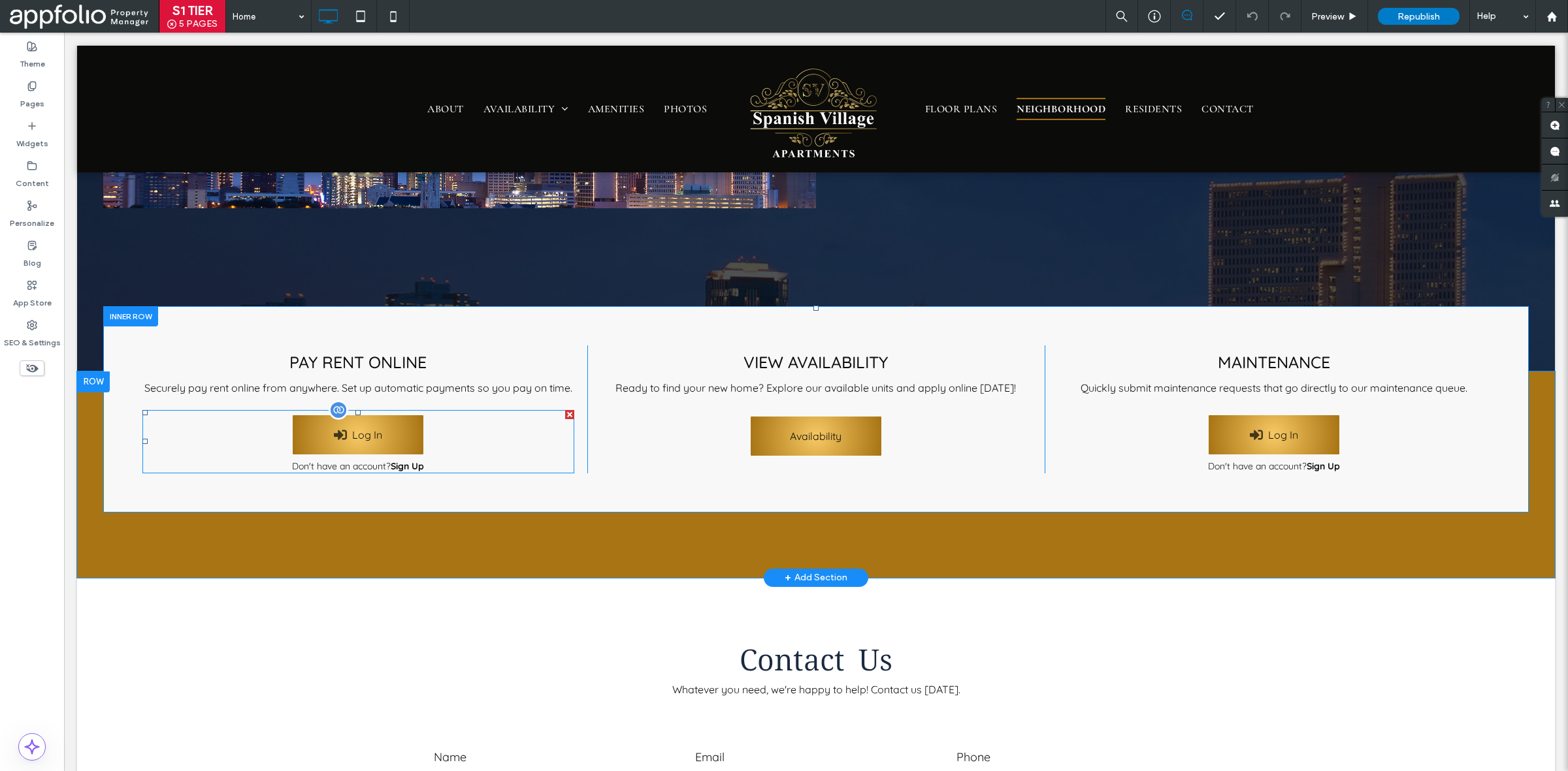
scroll to position [3309, 0]
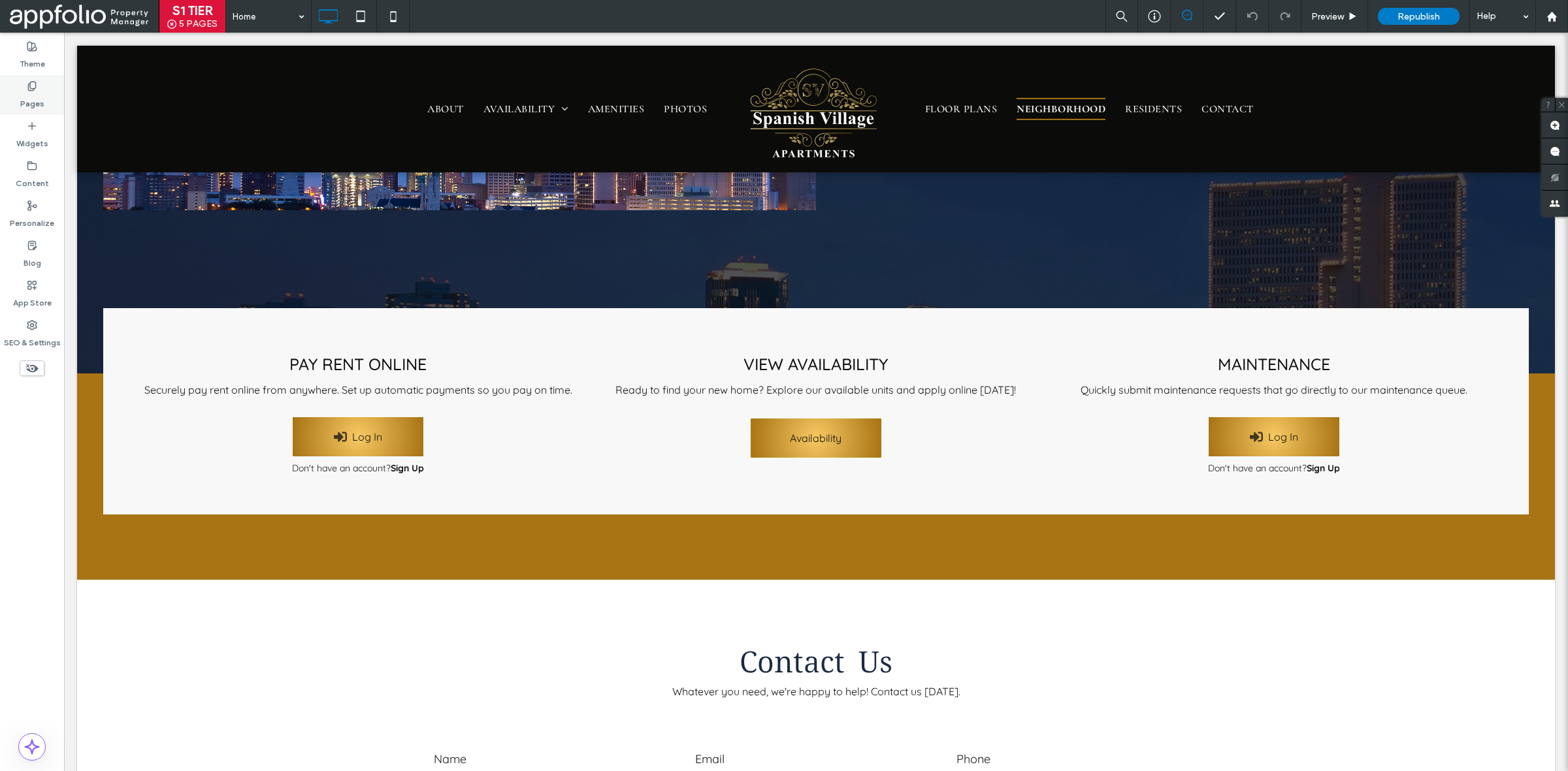
click at [37, 98] on label "Pages" at bounding box center [33, 100] width 24 height 18
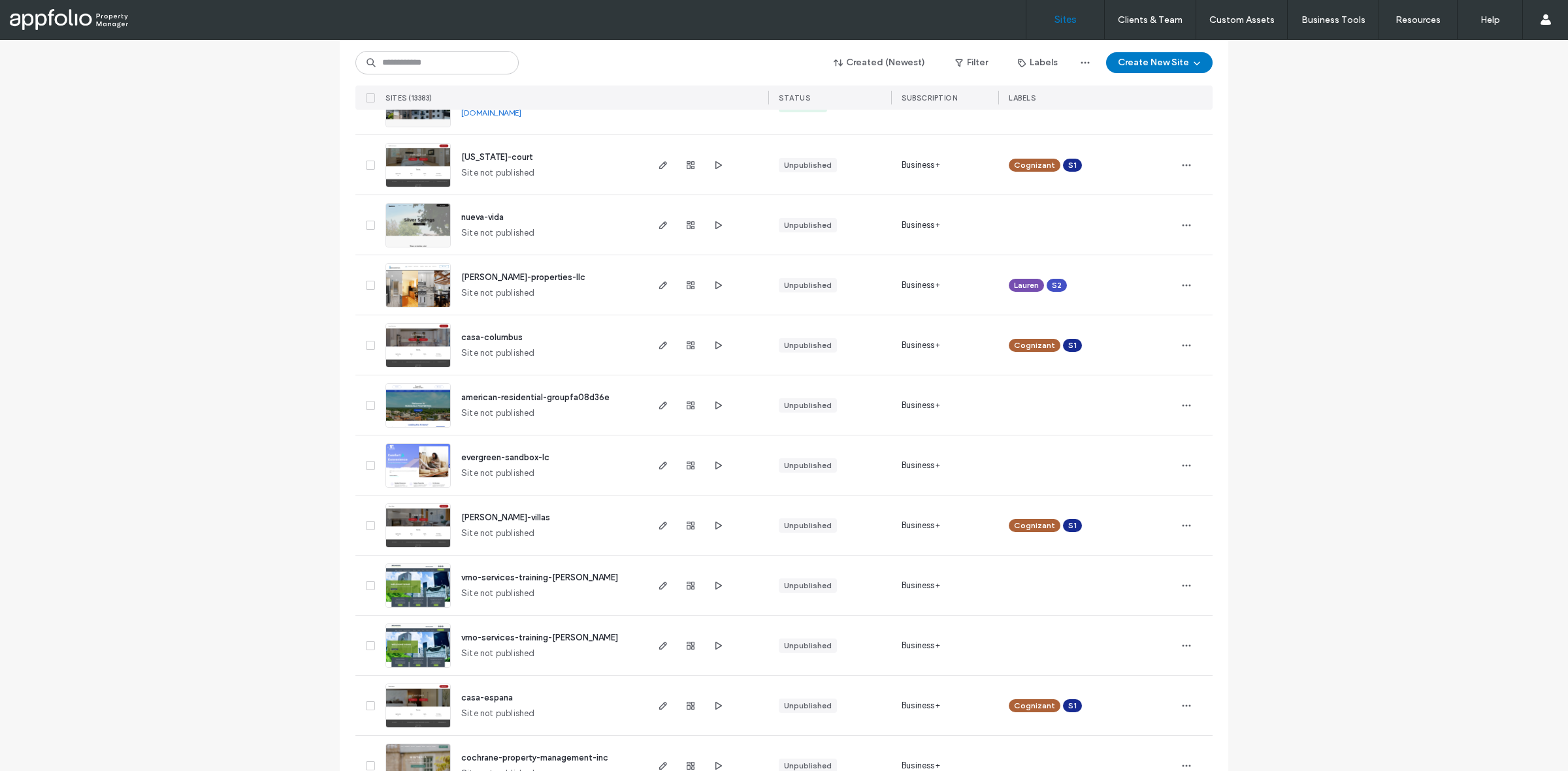
scroll to position [604, 0]
